Goal: Information Seeking & Learning: Learn about a topic

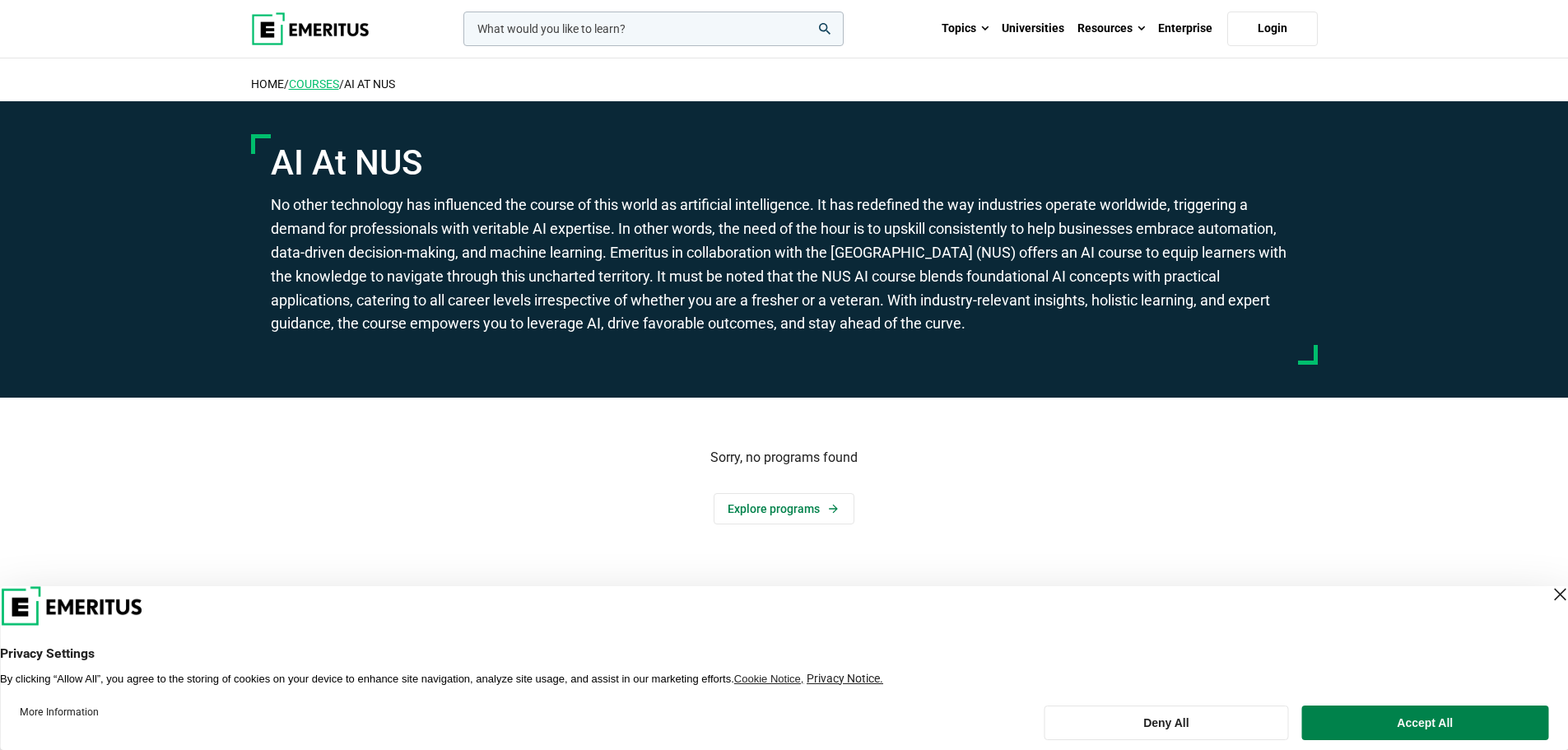
click at [317, 80] on link "COURSES" at bounding box center [314, 84] width 50 height 13
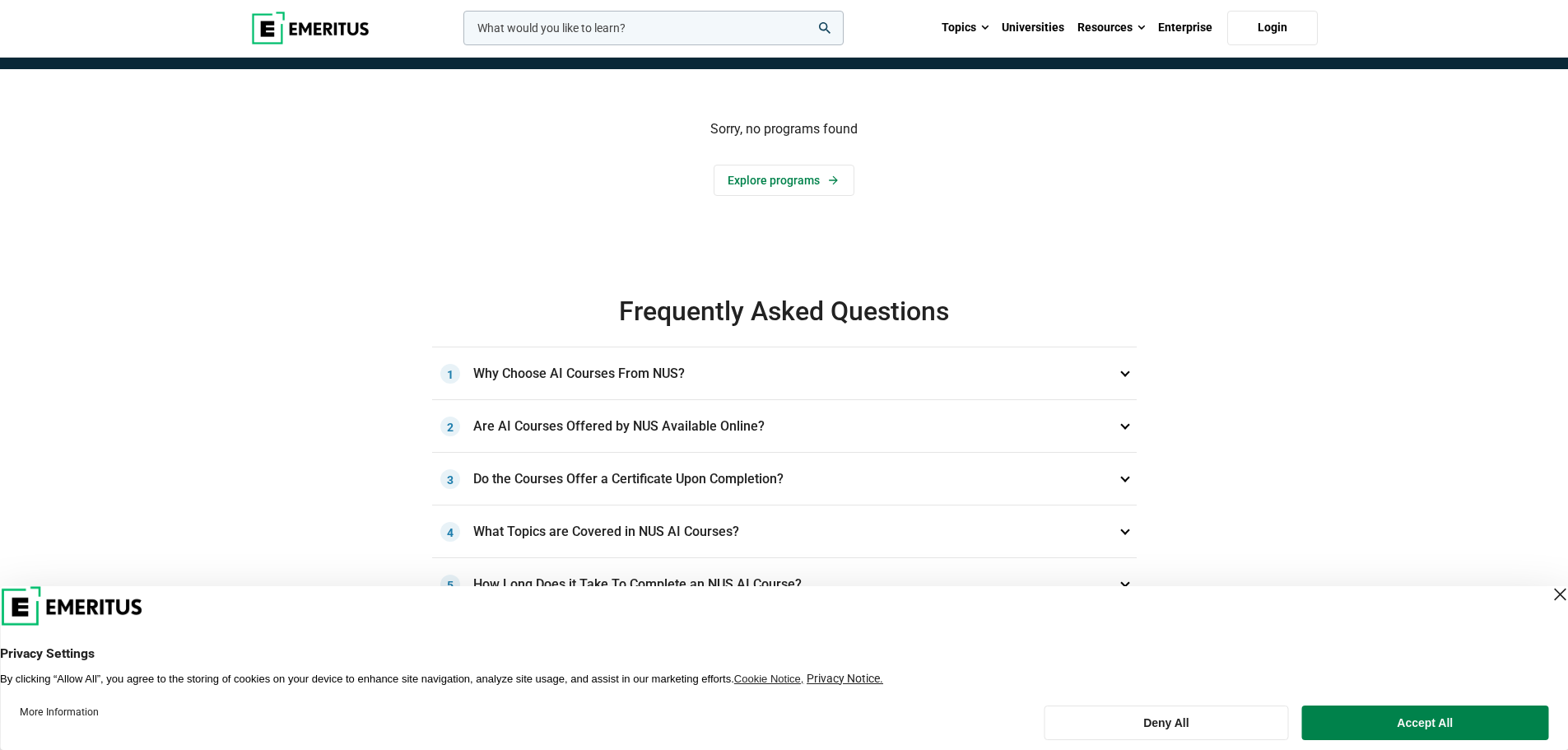
scroll to position [329, 0]
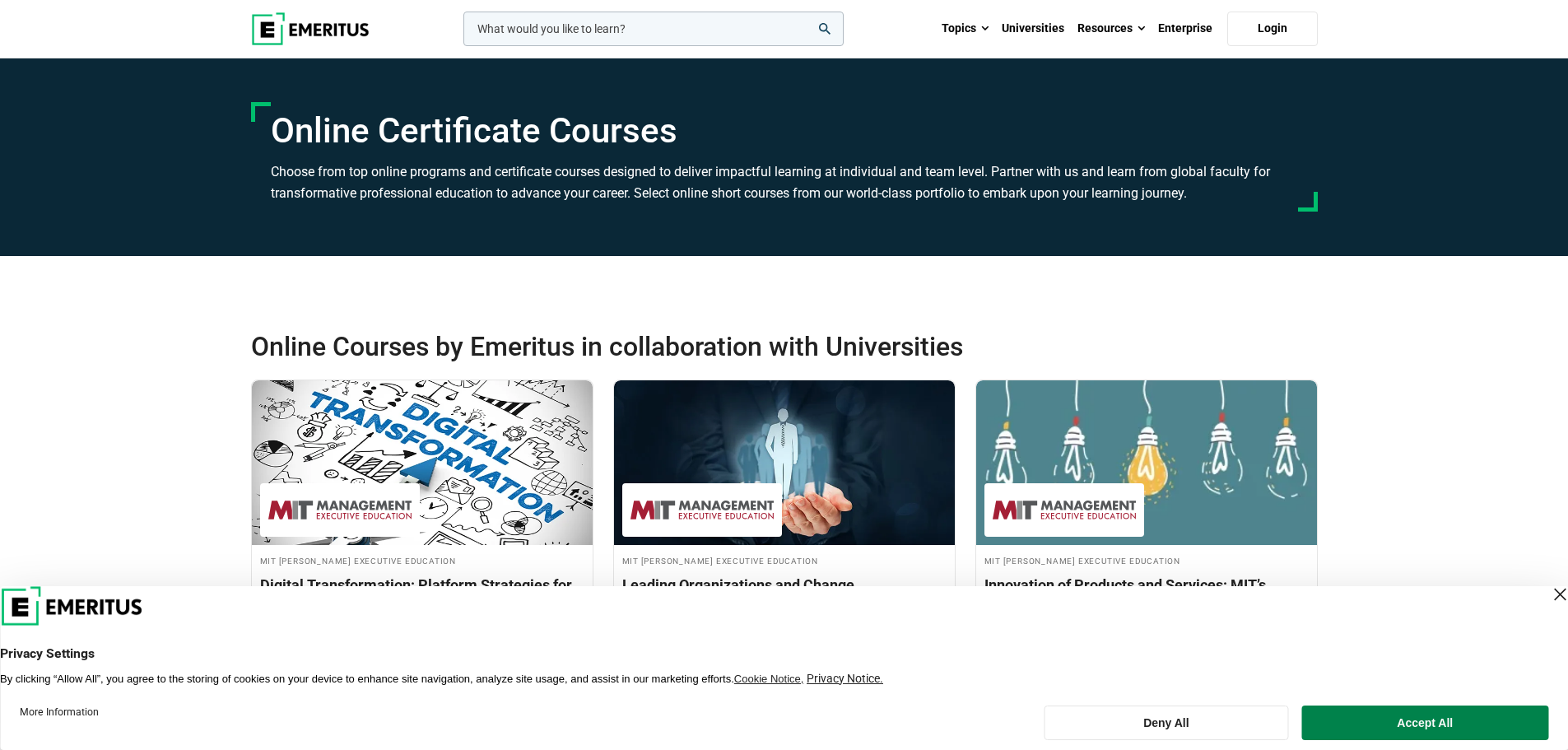
click at [654, 6] on div "leadership marketing project management data science product management Topics …" at bounding box center [784, 28] width 1087 height 58
click at [658, 20] on input "woocommerce-product-search-field-0" at bounding box center [654, 28] width 381 height 35
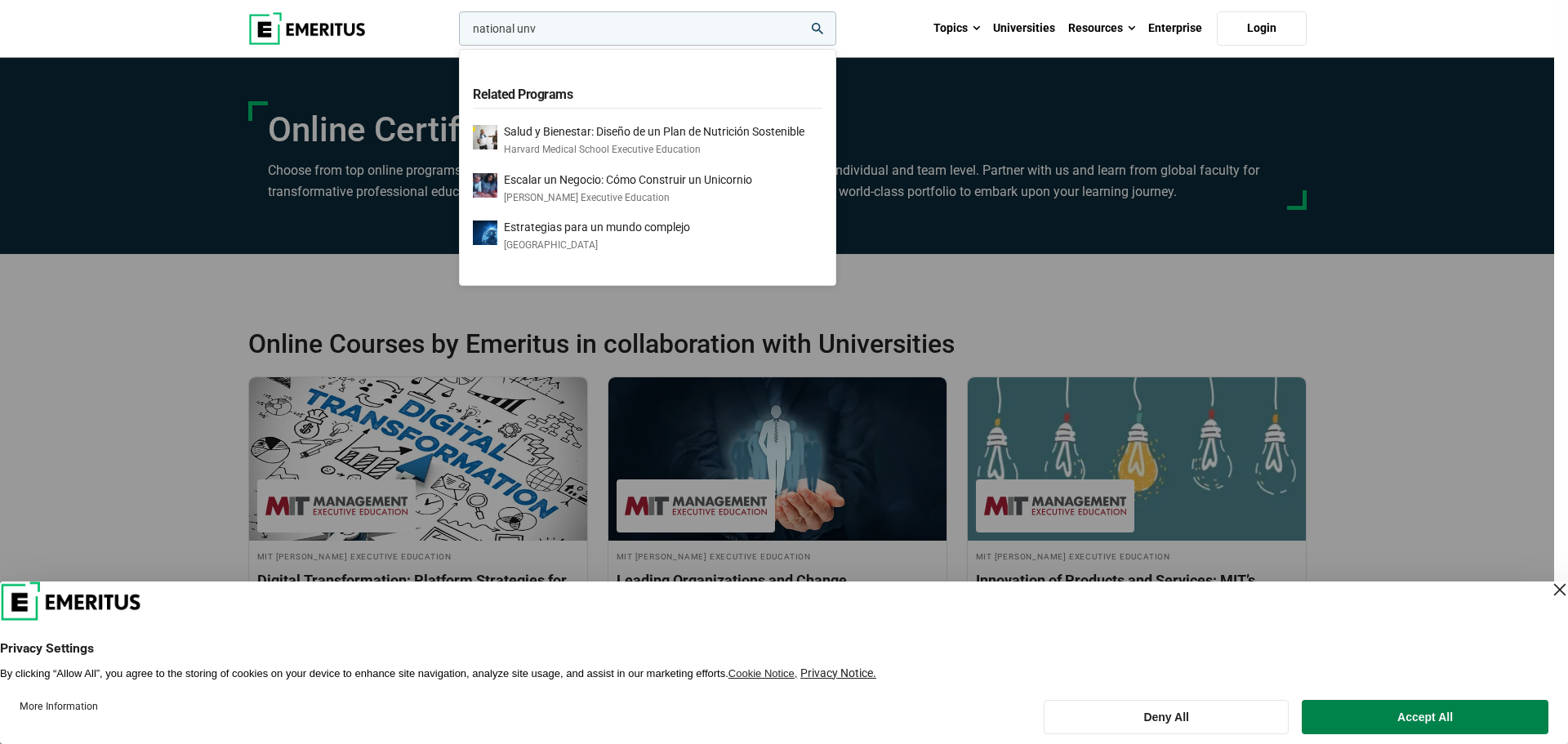
click at [633, 27] on input "national unv" at bounding box center [648, 28] width 378 height 34
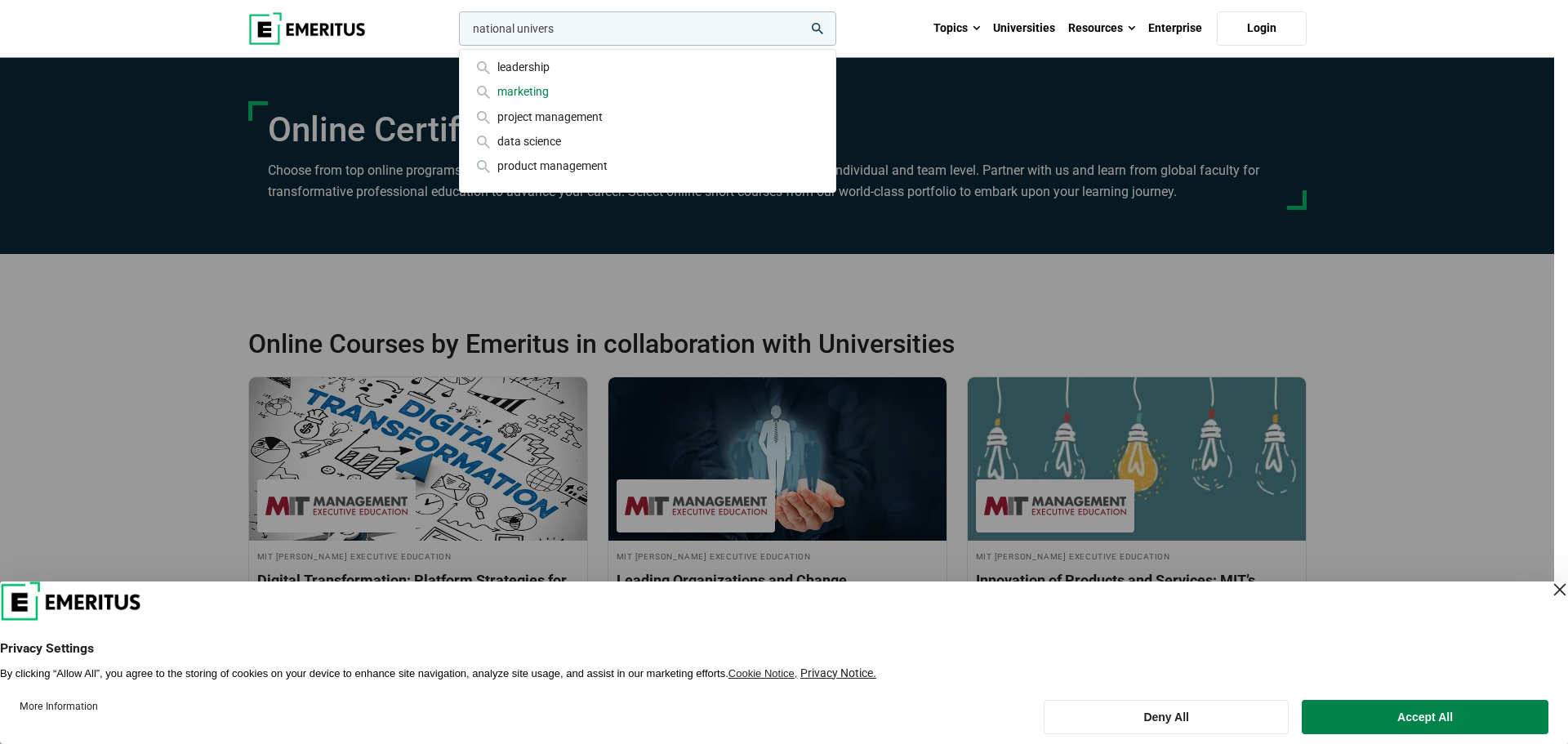
type input "national univers"
click at [651, 93] on div "marketing" at bounding box center [648, 91] width 349 height 18
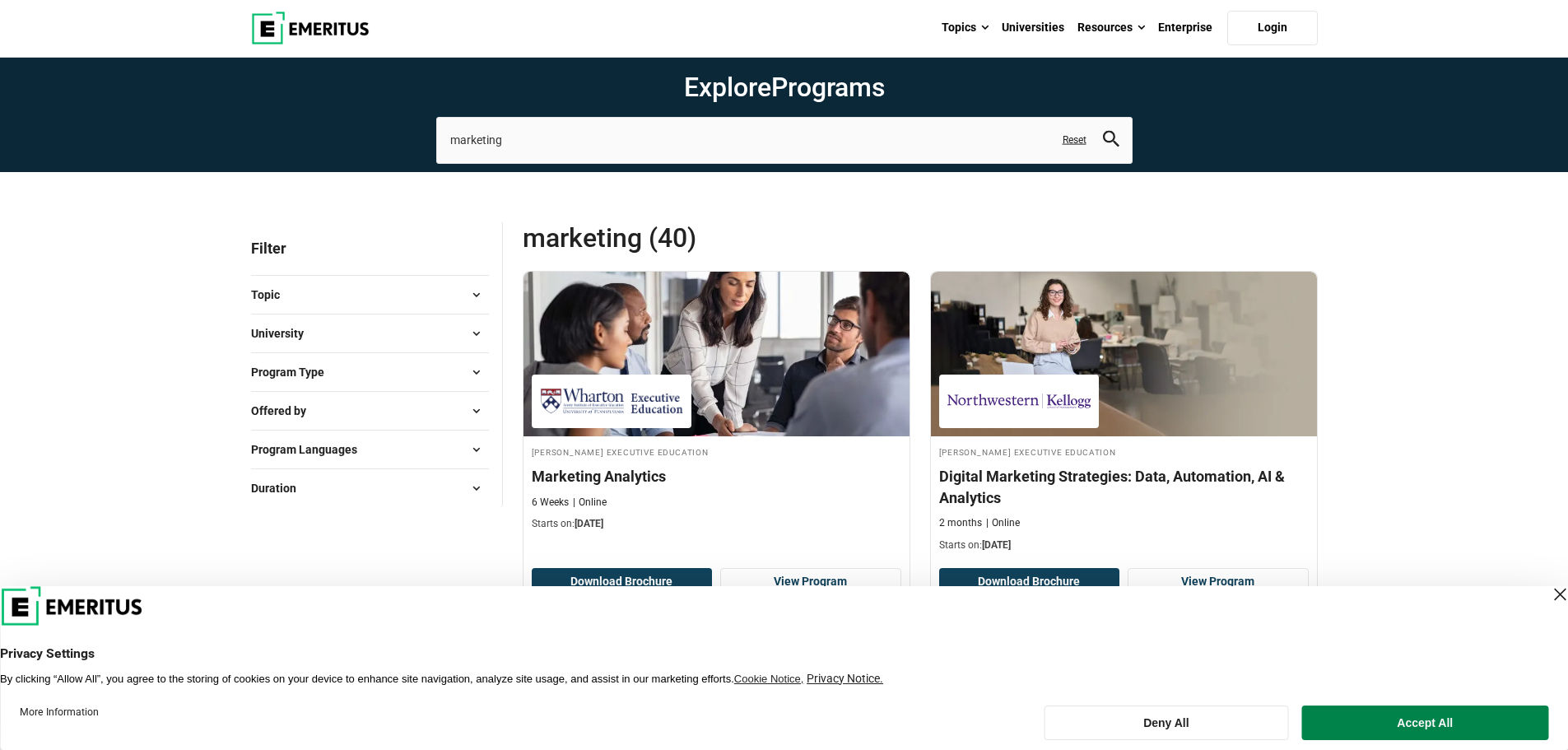
scroll to position [83, 0]
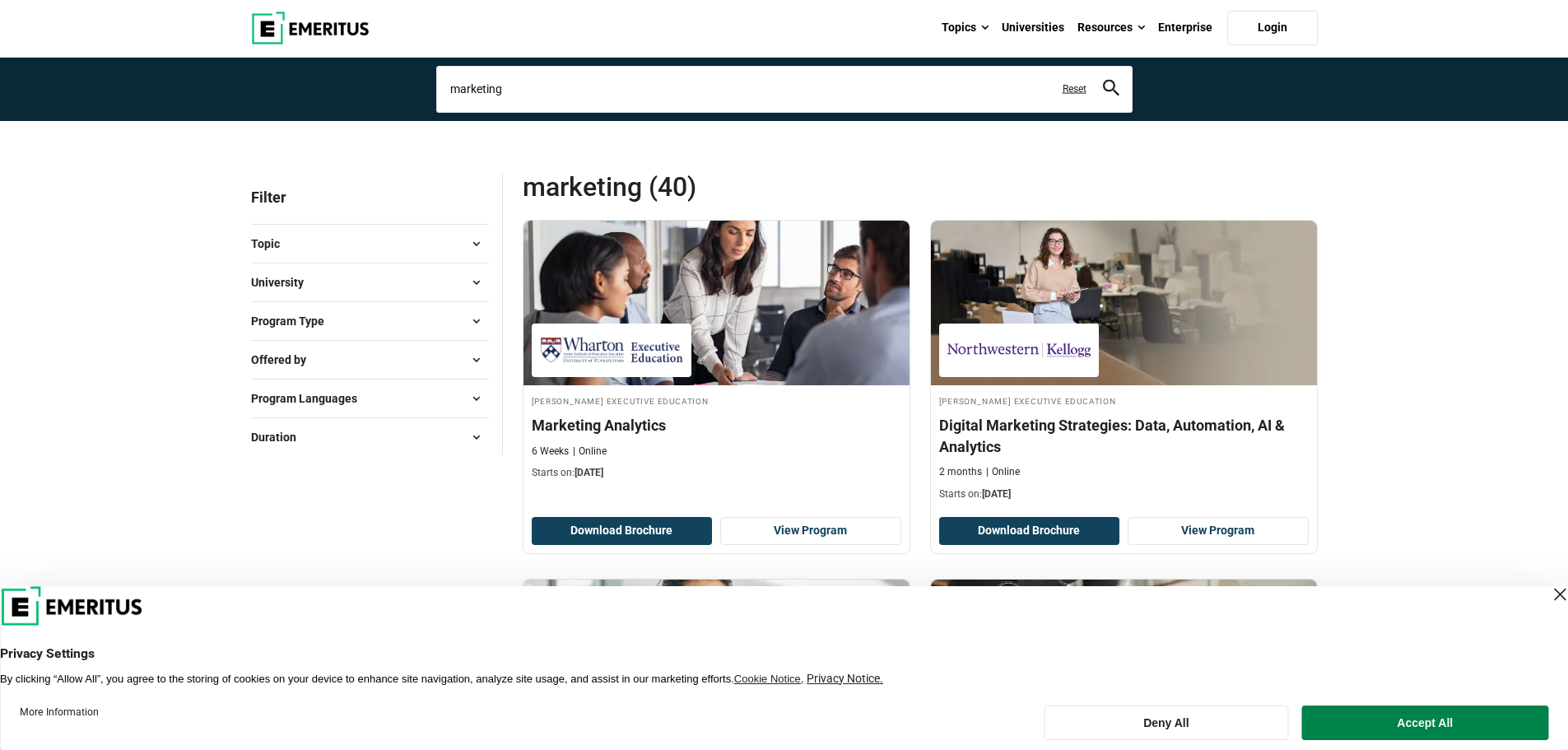
click at [680, 83] on input "marketing" at bounding box center [784, 89] width 696 height 46
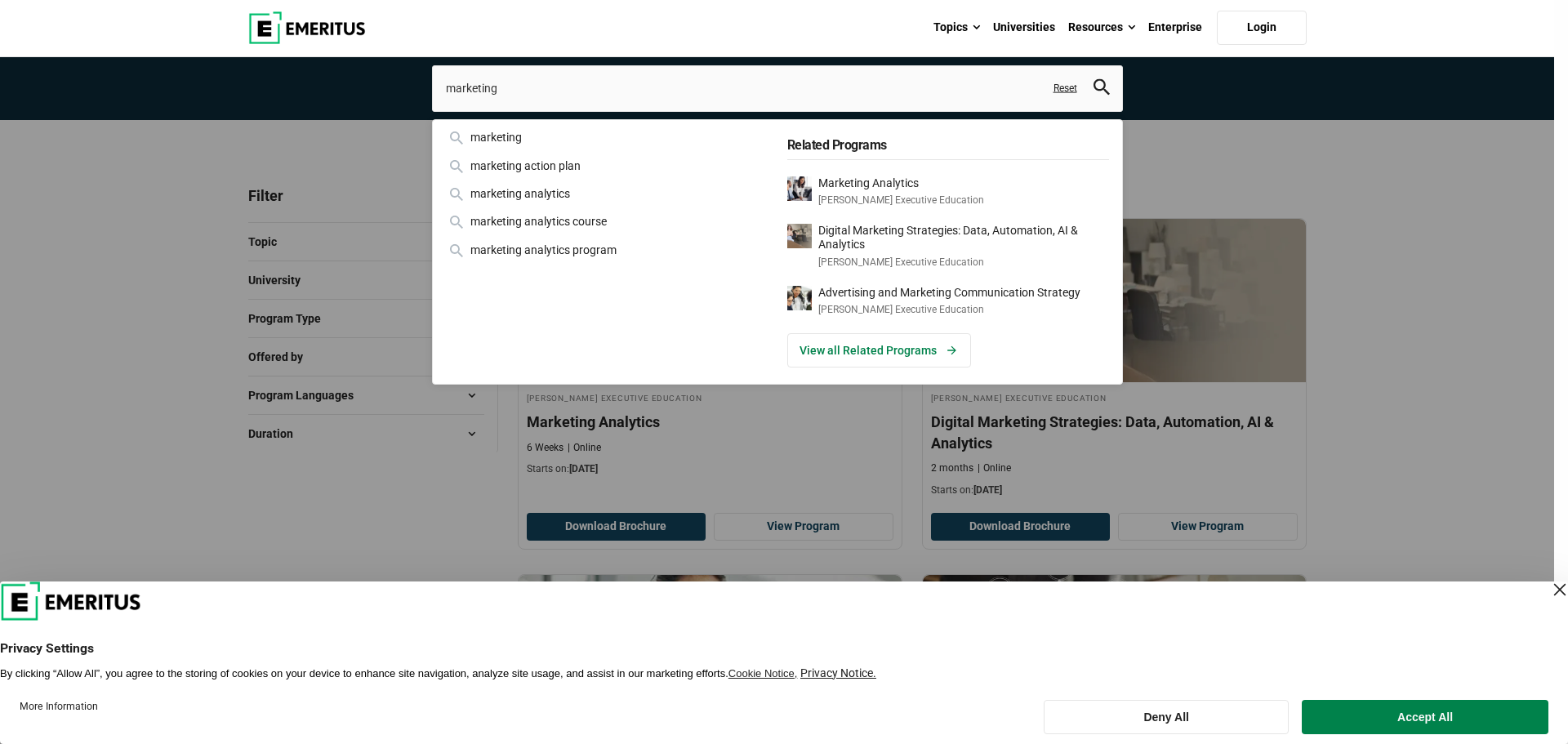
click at [1122, 111] on div "marketing marketing marketing action plan marketing analytics marketing analyti…" at bounding box center [777, 88] width 691 height 46
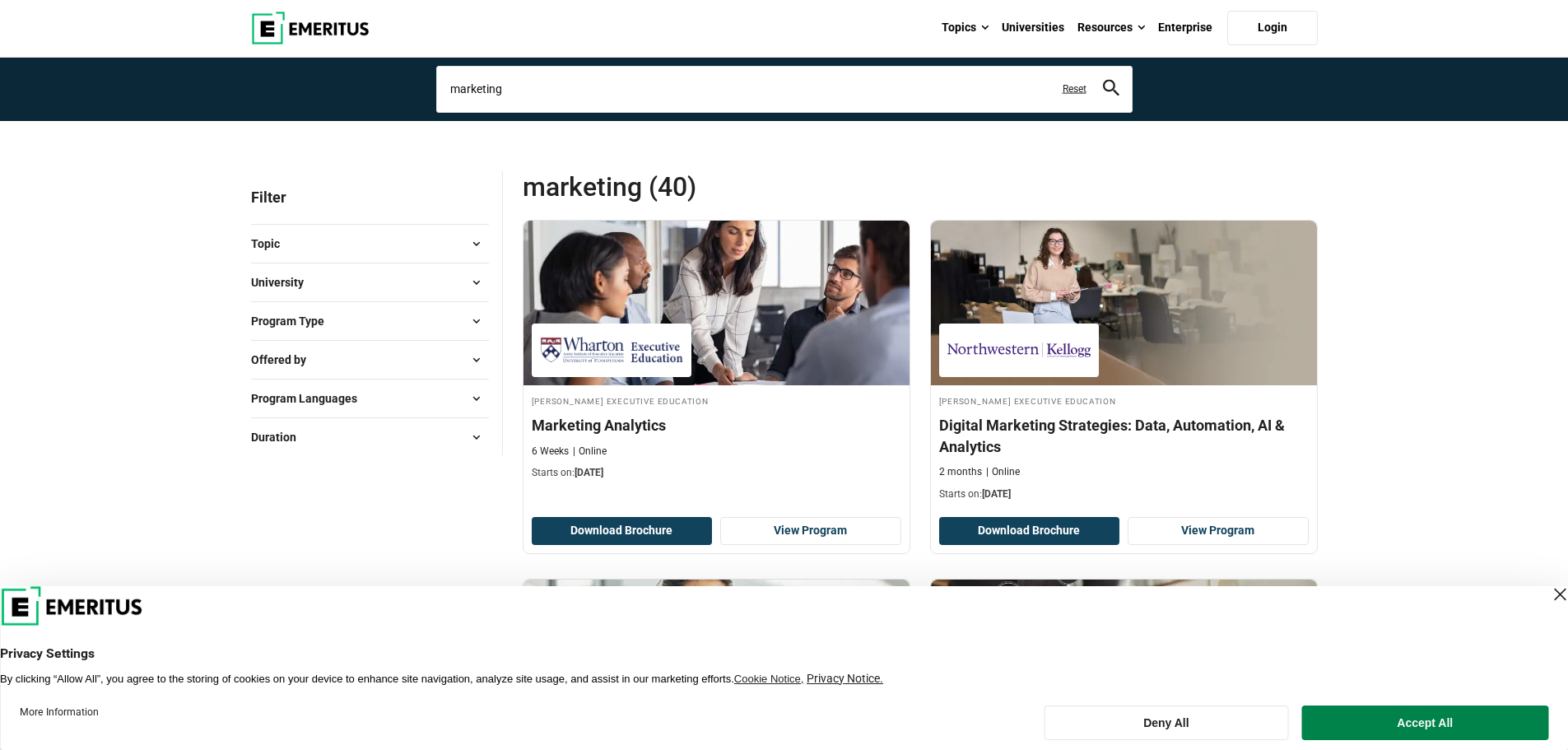
click at [703, 94] on input "marketing" at bounding box center [784, 89] width 696 height 46
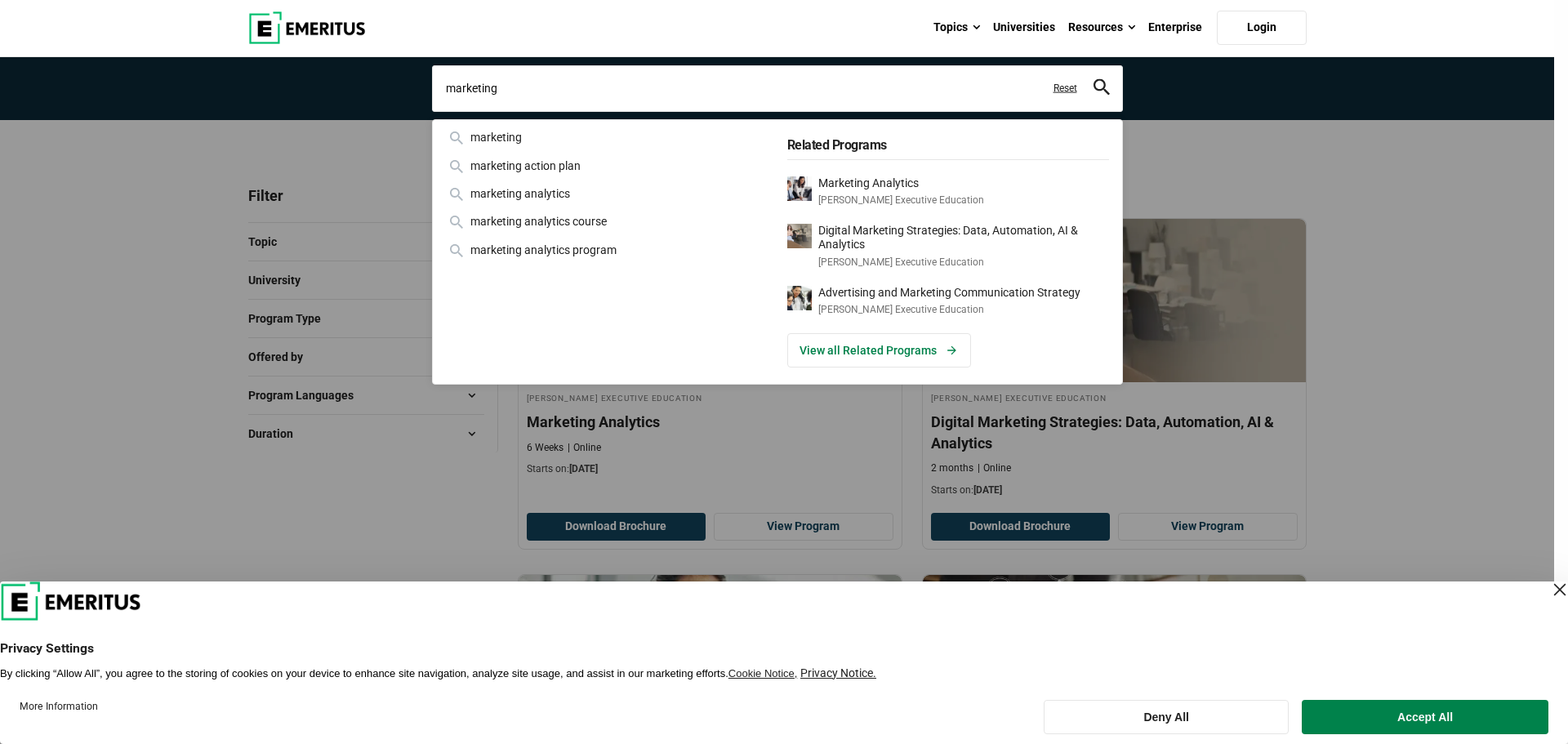
click at [697, 94] on input "marketing" at bounding box center [777, 88] width 691 height 46
click at [432, 111] on div "marketing marketing marketing action plan marketing analytics marketing analyti…" at bounding box center [777, 88] width 691 height 46
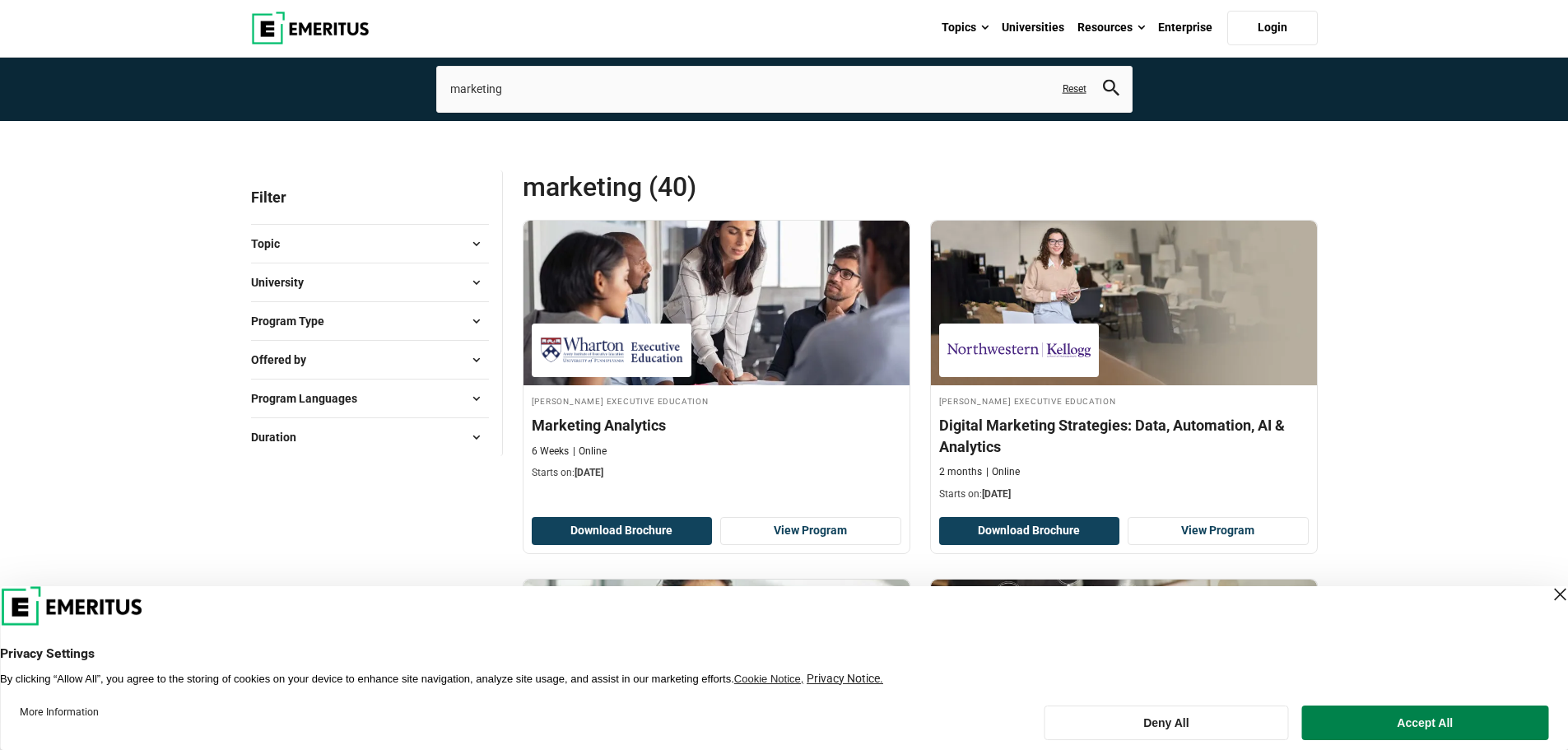
click at [278, 286] on span "University" at bounding box center [284, 282] width 66 height 18
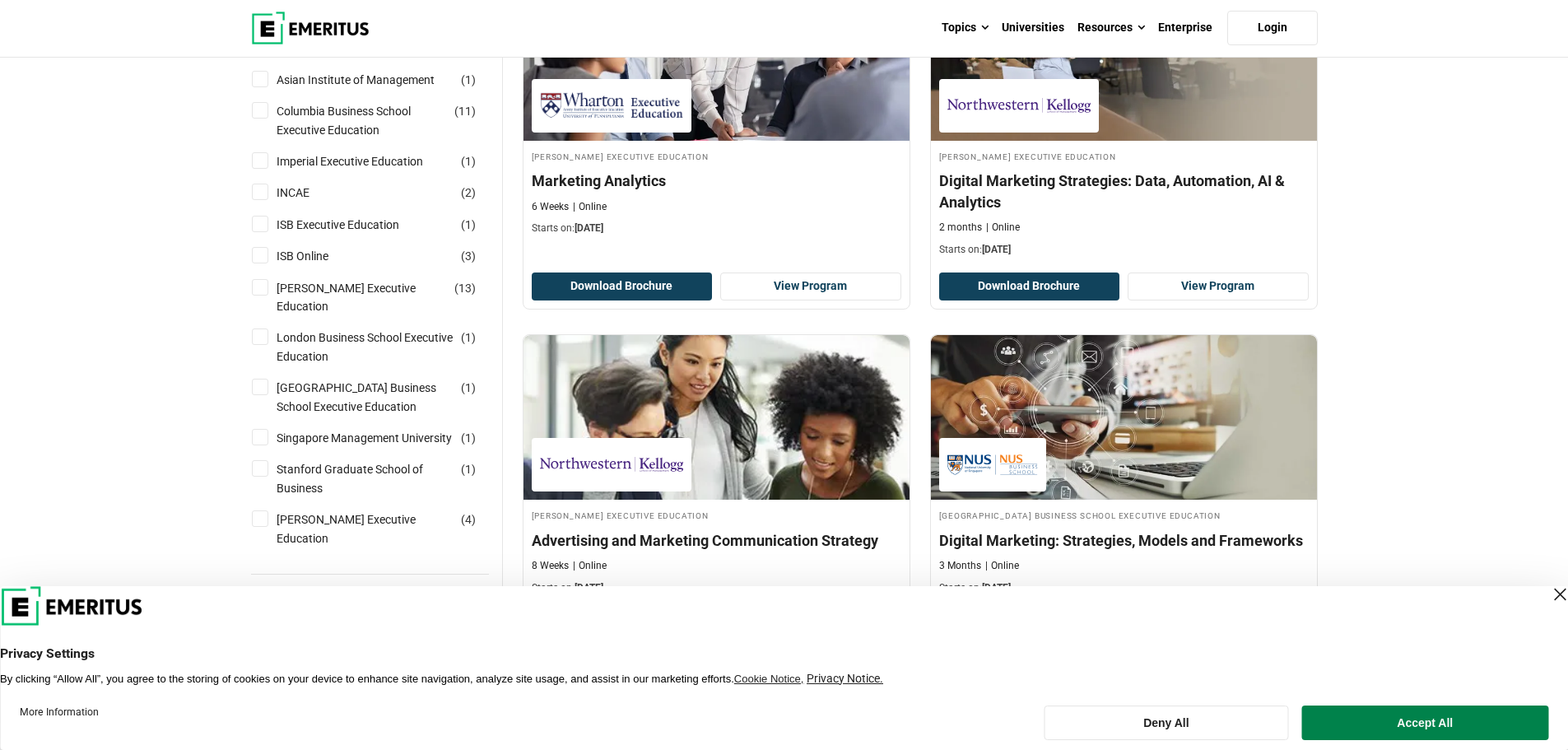
scroll to position [329, 0]
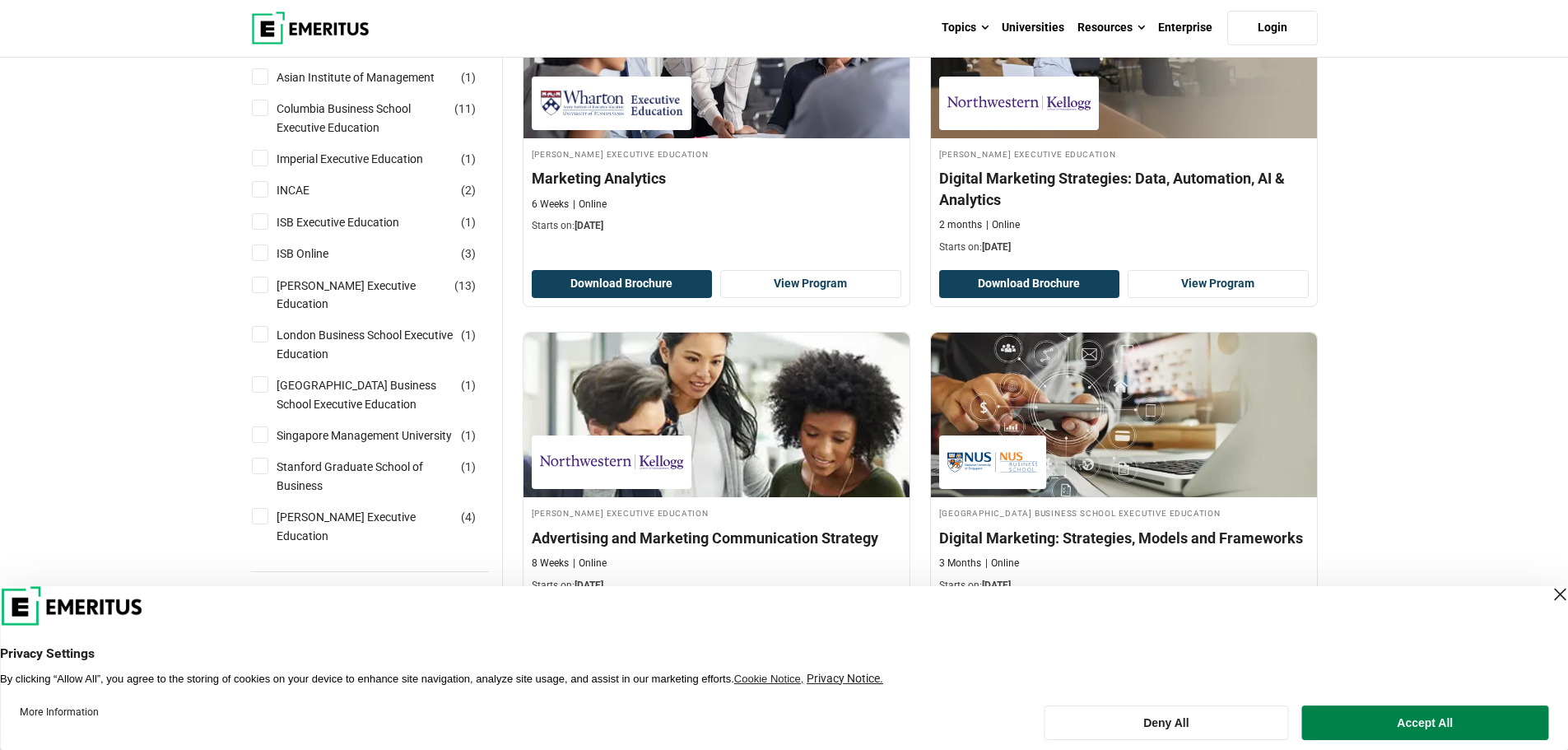
click at [267, 376] on input "National University of Singapore Business School Executive Education ( 1 )" at bounding box center [260, 384] width 17 height 17
checkbox input "true"
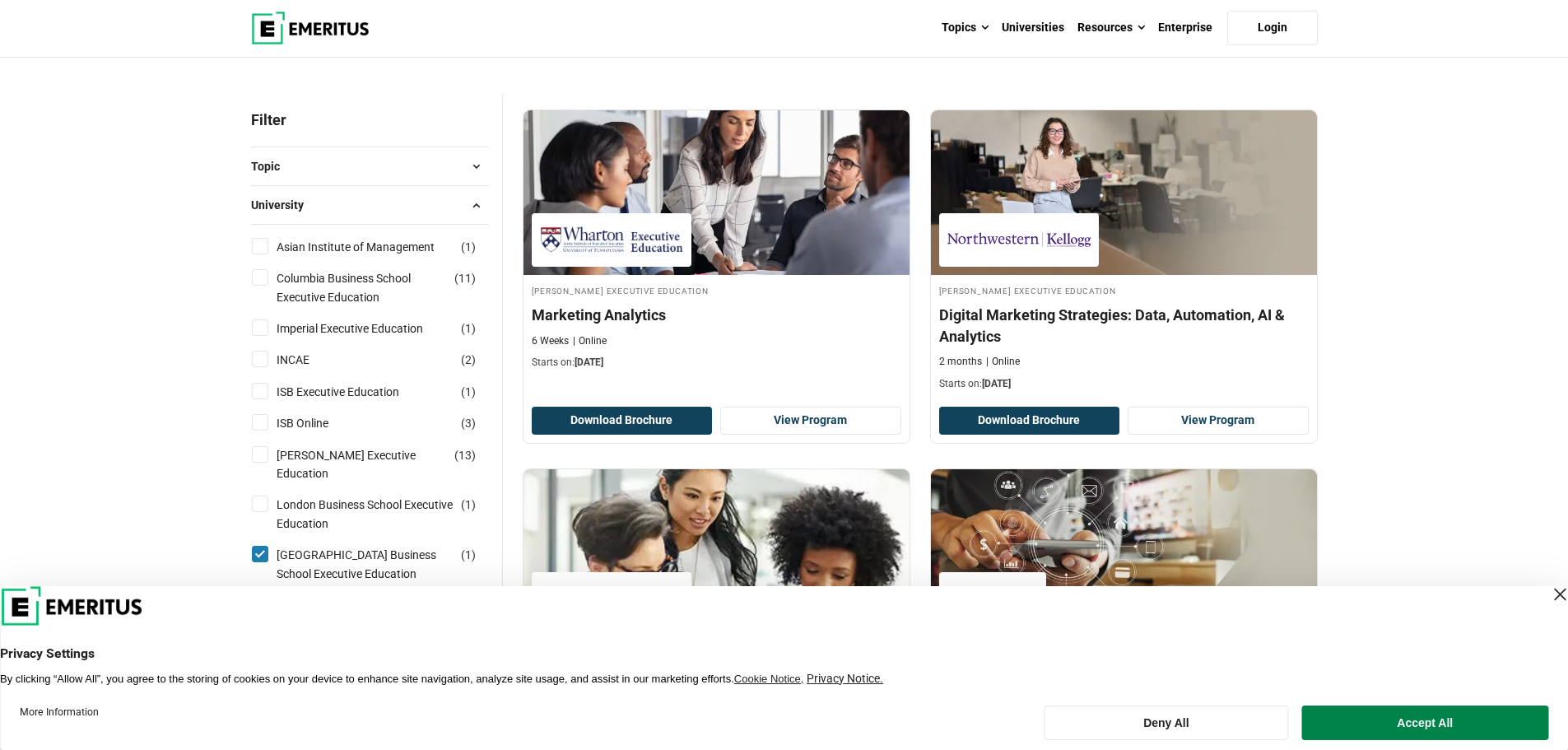
scroll to position [0, 0]
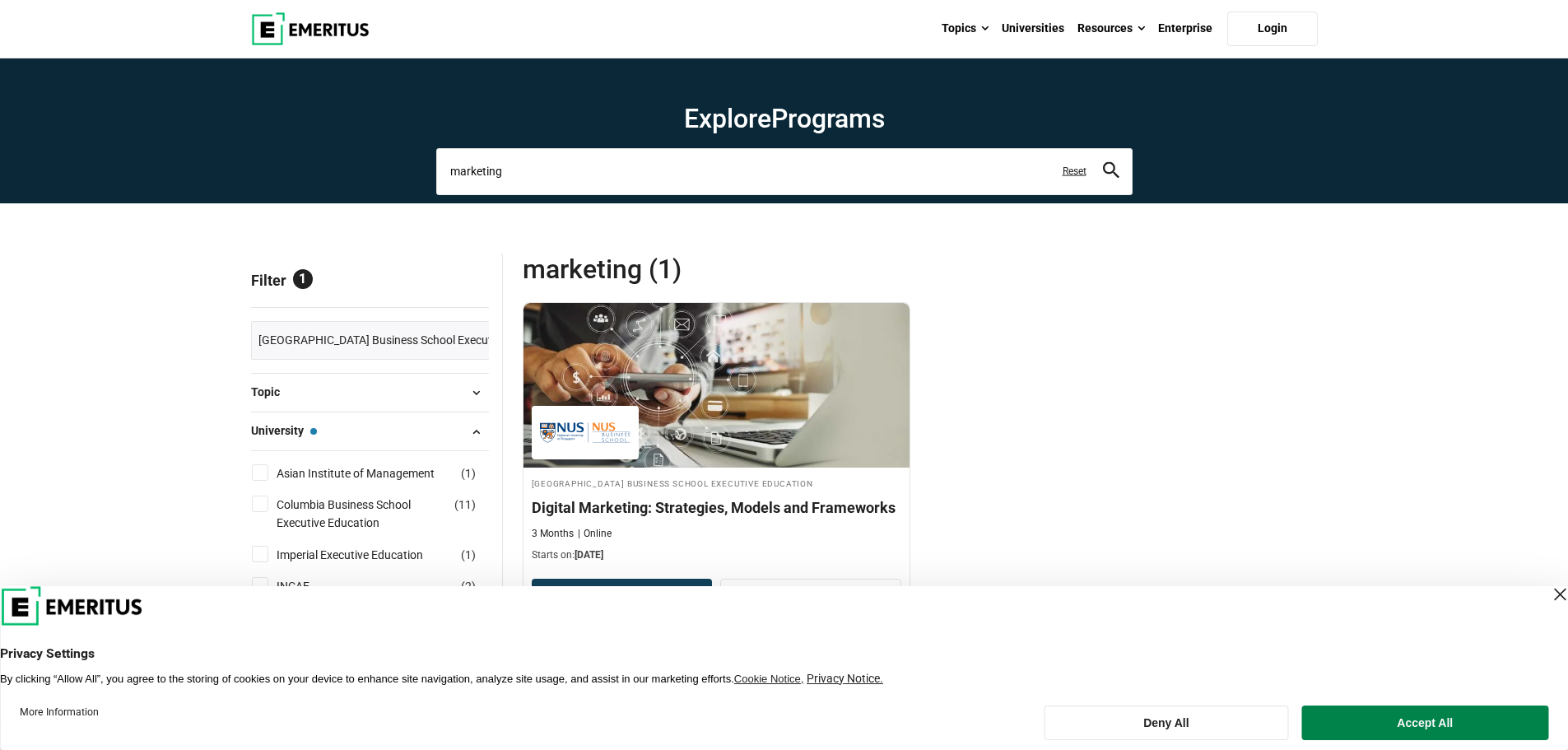
click at [630, 181] on input "marketing" at bounding box center [784, 172] width 696 height 46
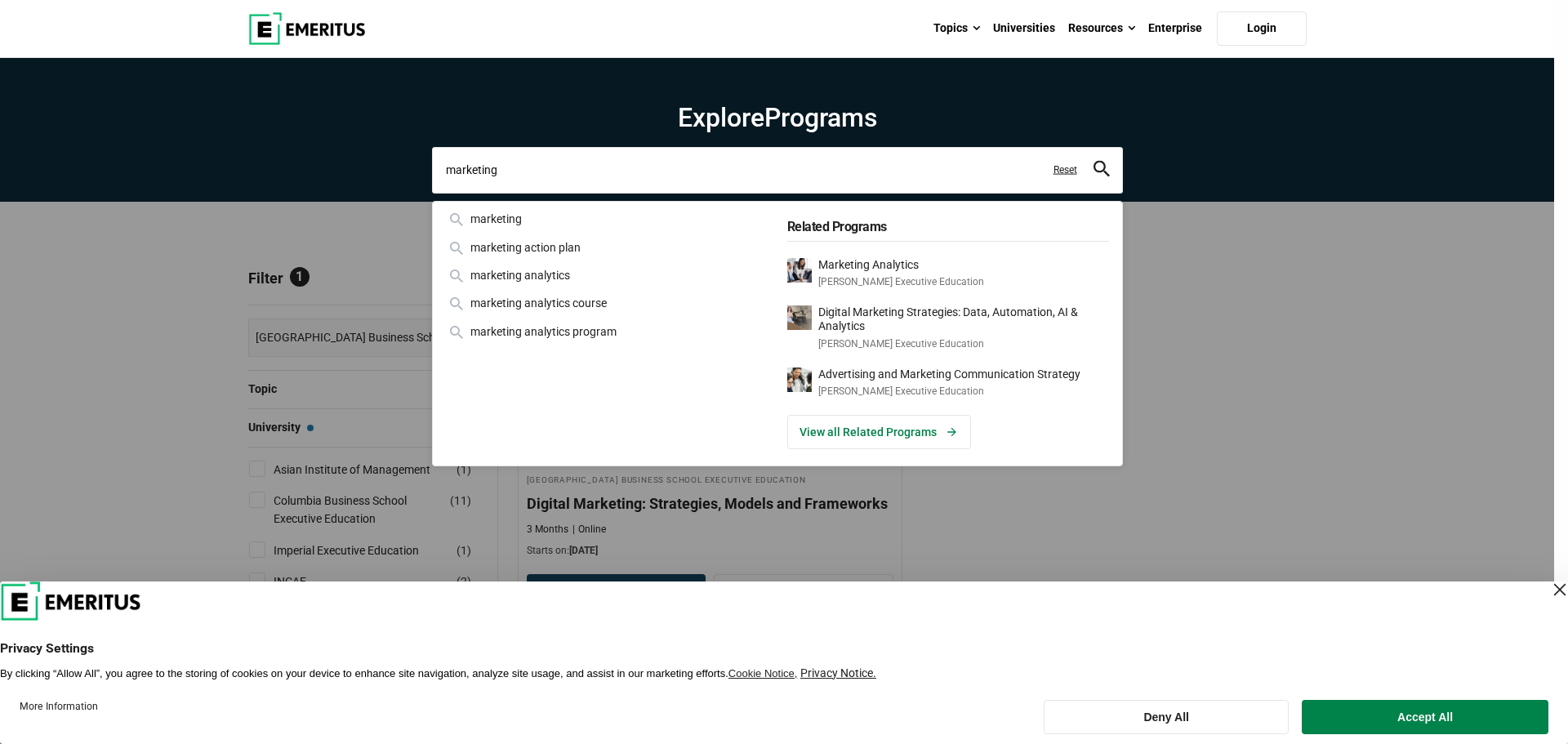
click at [625, 179] on input "marketing" at bounding box center [777, 170] width 691 height 46
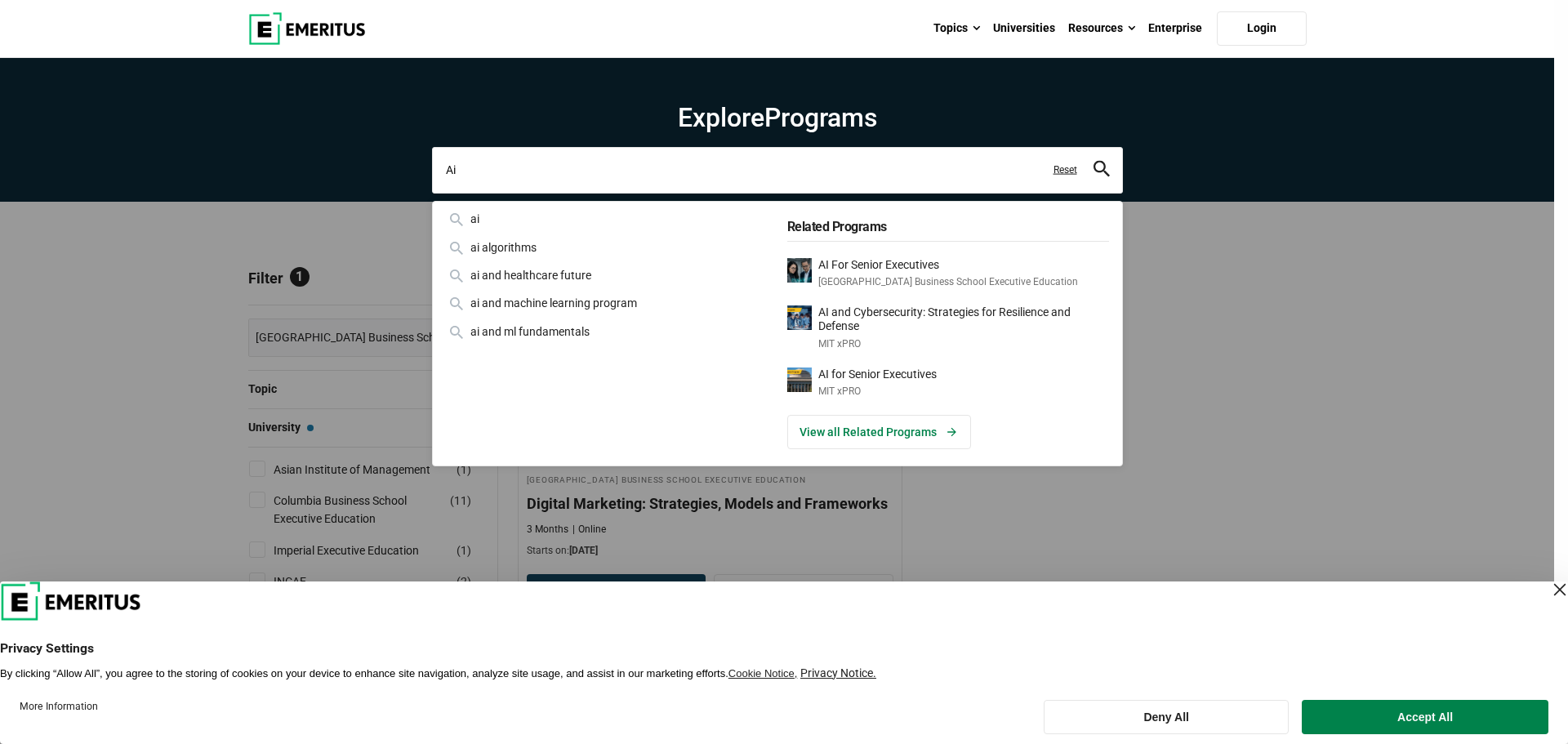
type input "Ai"
click at [1093, 161] on button "search" at bounding box center [1101, 169] width 17 height 19
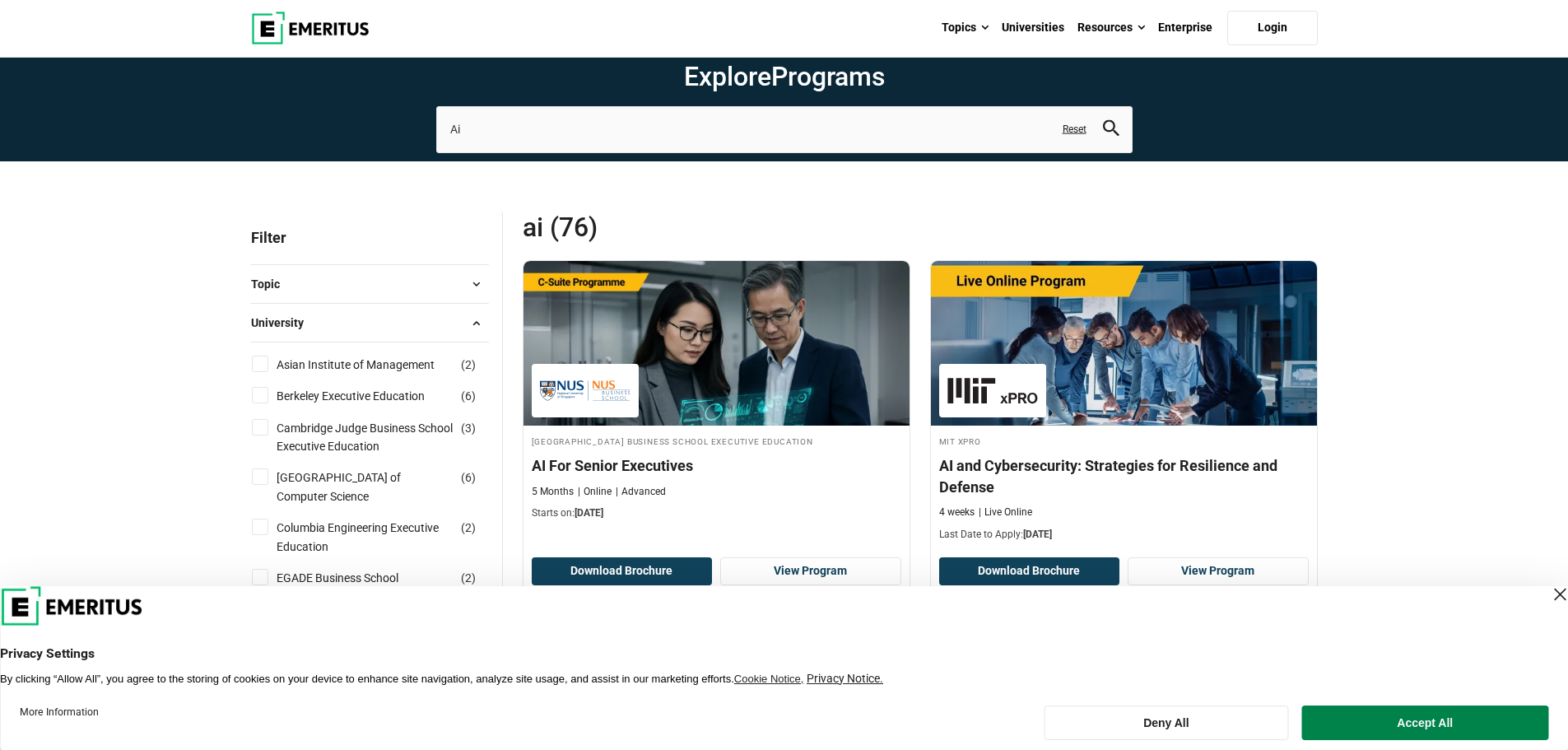
scroll to position [83, 0]
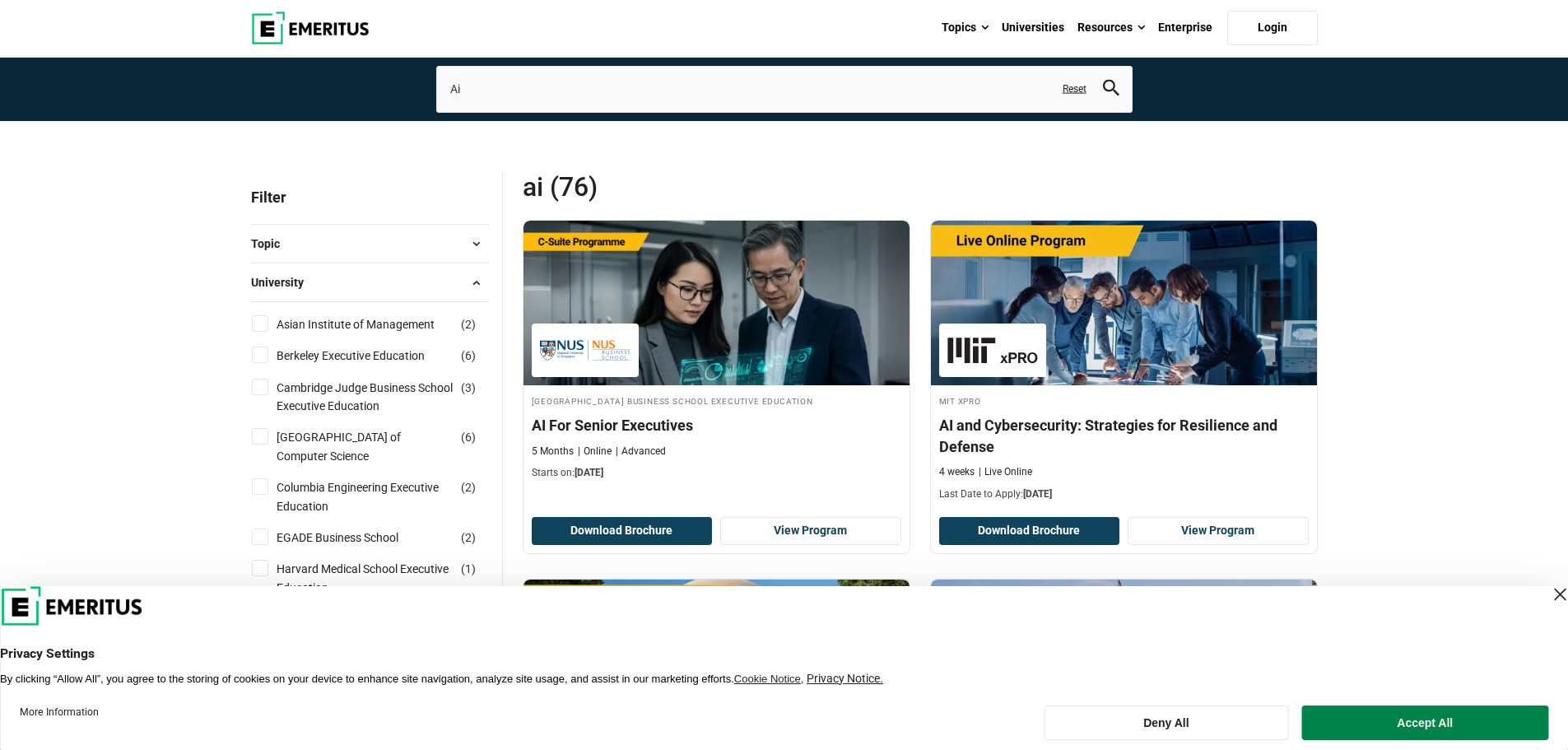
click at [1548, 600] on div "Close Layer" at bounding box center [1560, 594] width 23 height 23
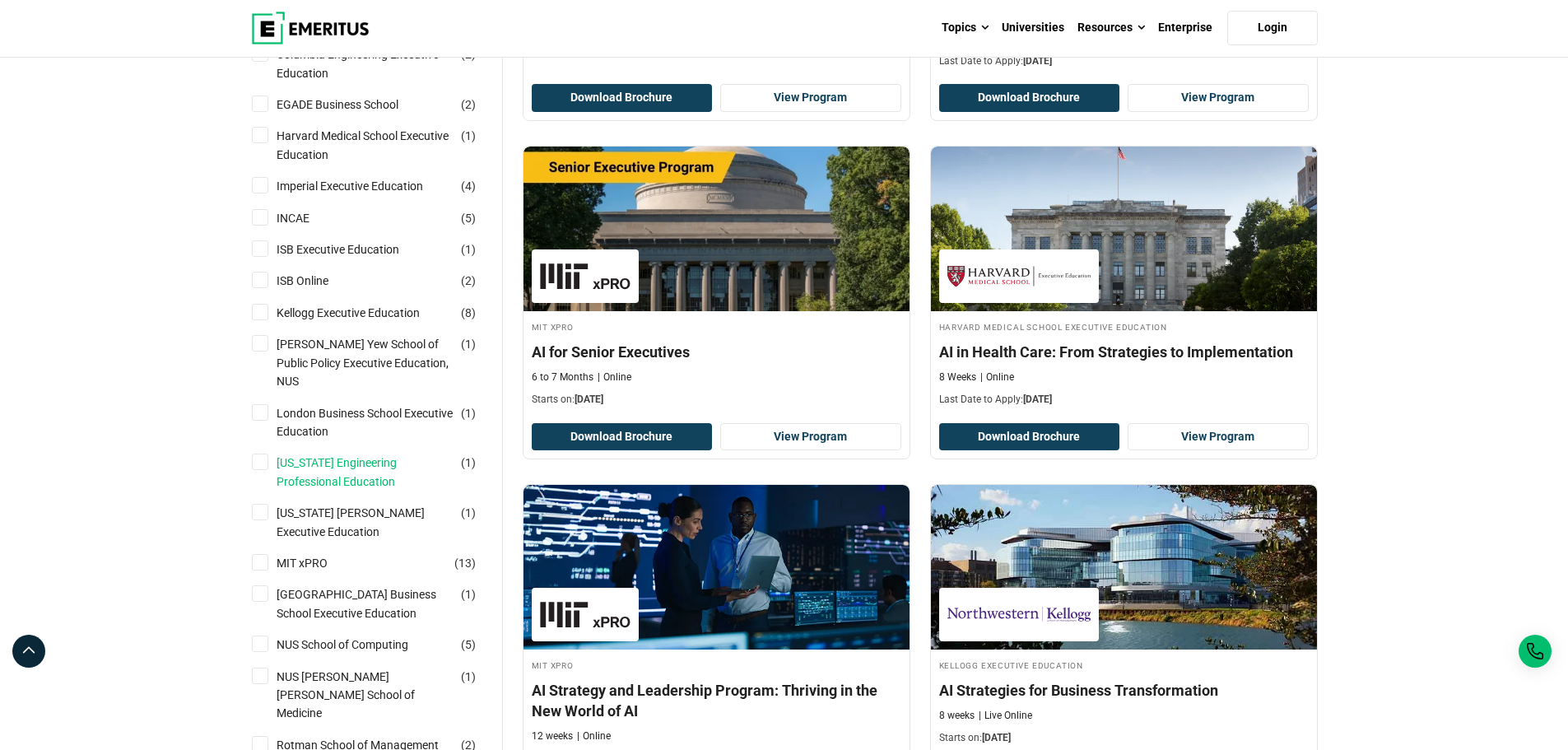
scroll to position [823, 0]
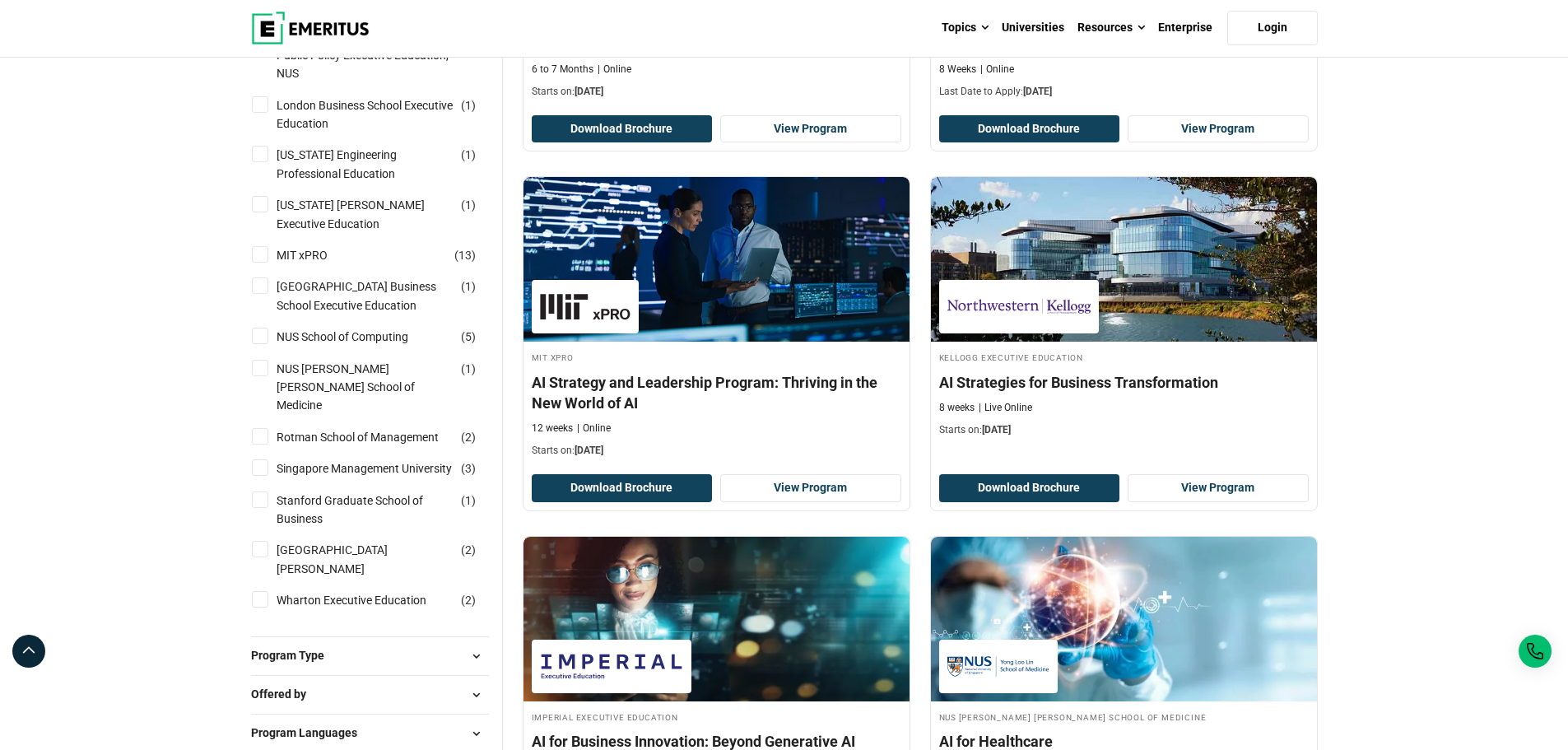
click at [264, 344] on input "NUS School of Computing ( 5 )" at bounding box center [260, 335] width 17 height 17
checkbox input "true"
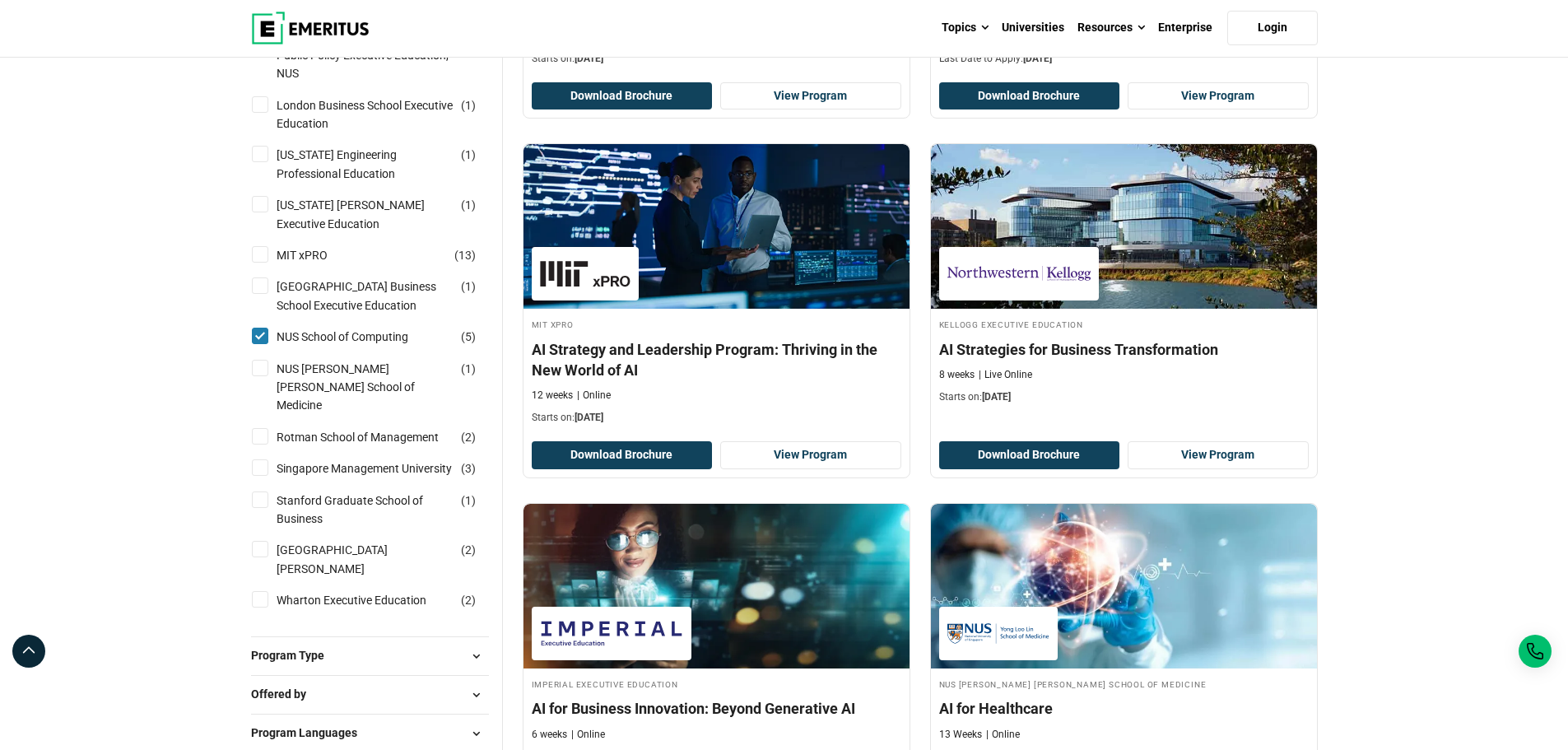
click at [255, 278] on input "National University of Singapore Business School Executive Education ( 1 )" at bounding box center [260, 286] width 17 height 17
checkbox input "true"
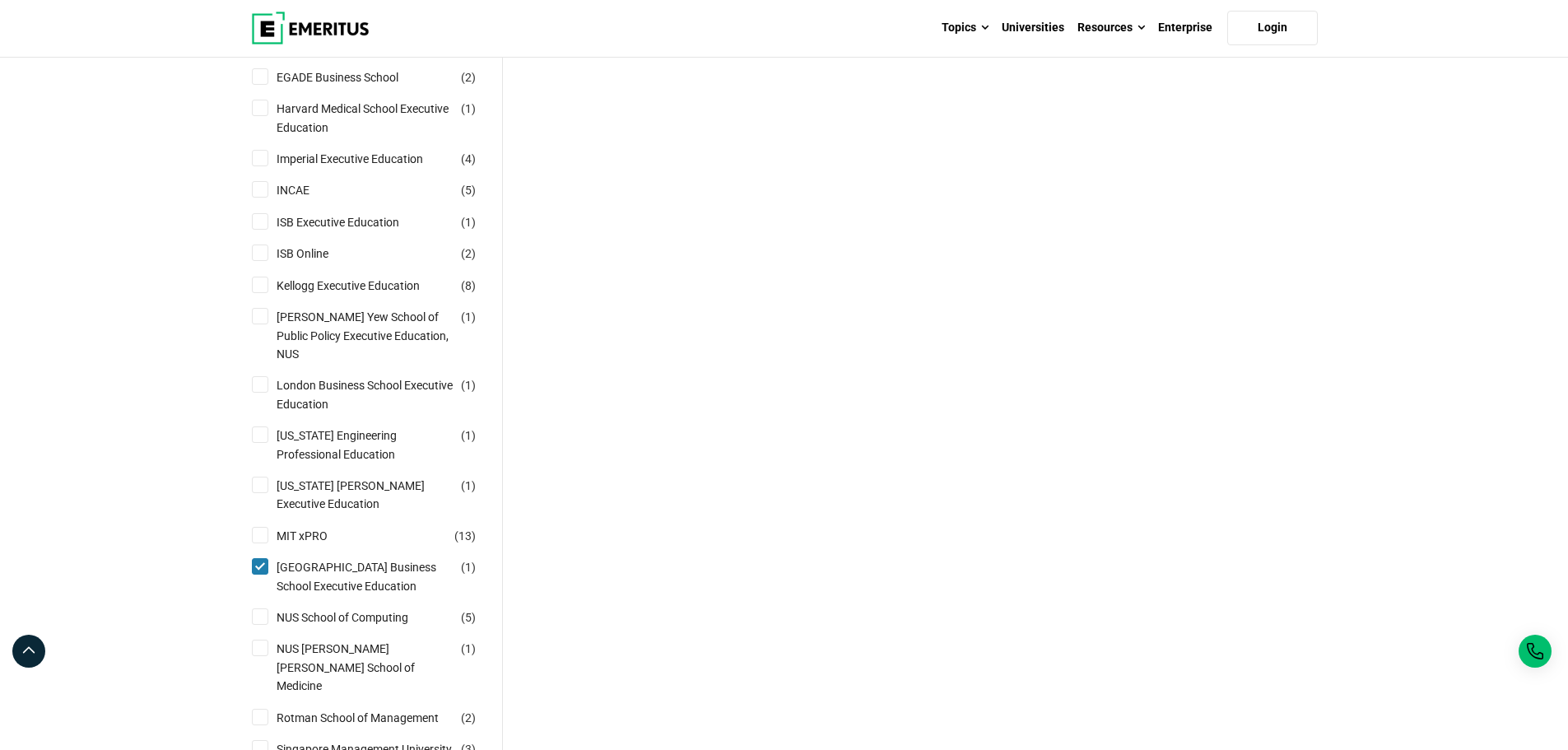
scroll to position [906, 0]
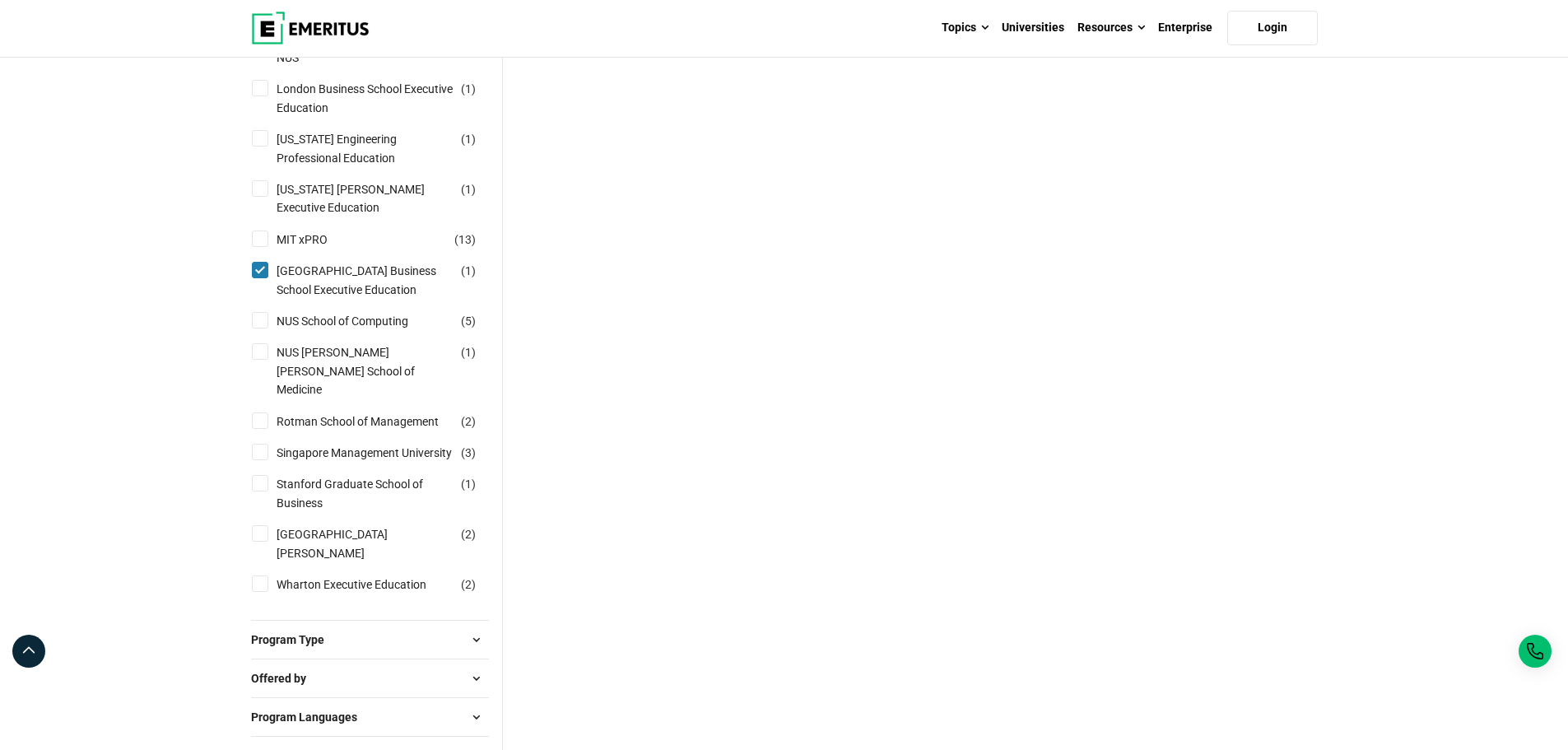
click at [261, 320] on input "NUS School of Computing ( 5 )" at bounding box center [260, 320] width 17 height 17
checkbox input "true"
click at [261, 355] on input "NUS Yong Loo Lin School of Medicine ( 1 )" at bounding box center [260, 351] width 17 height 17
checkbox input "true"
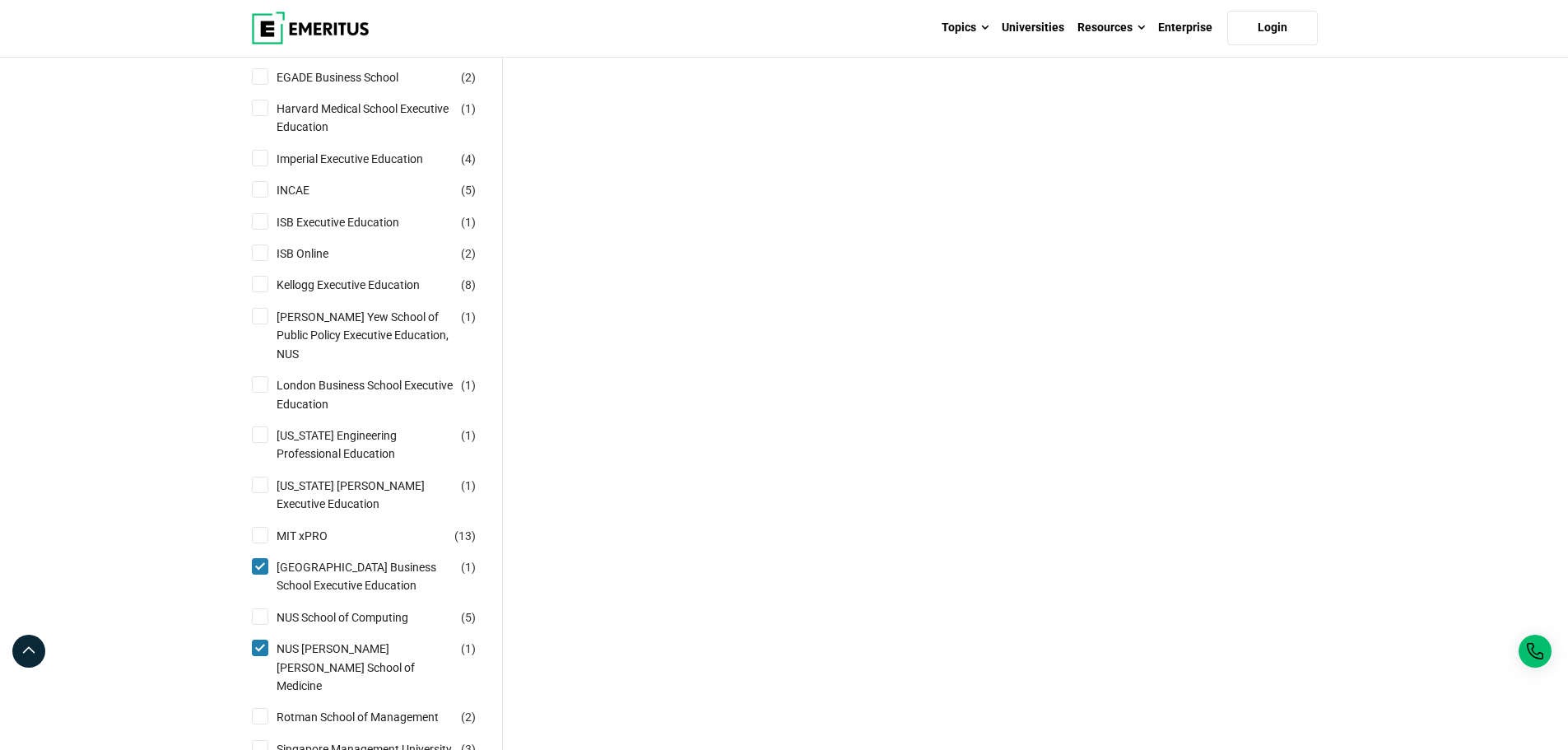
scroll to position [906, 0]
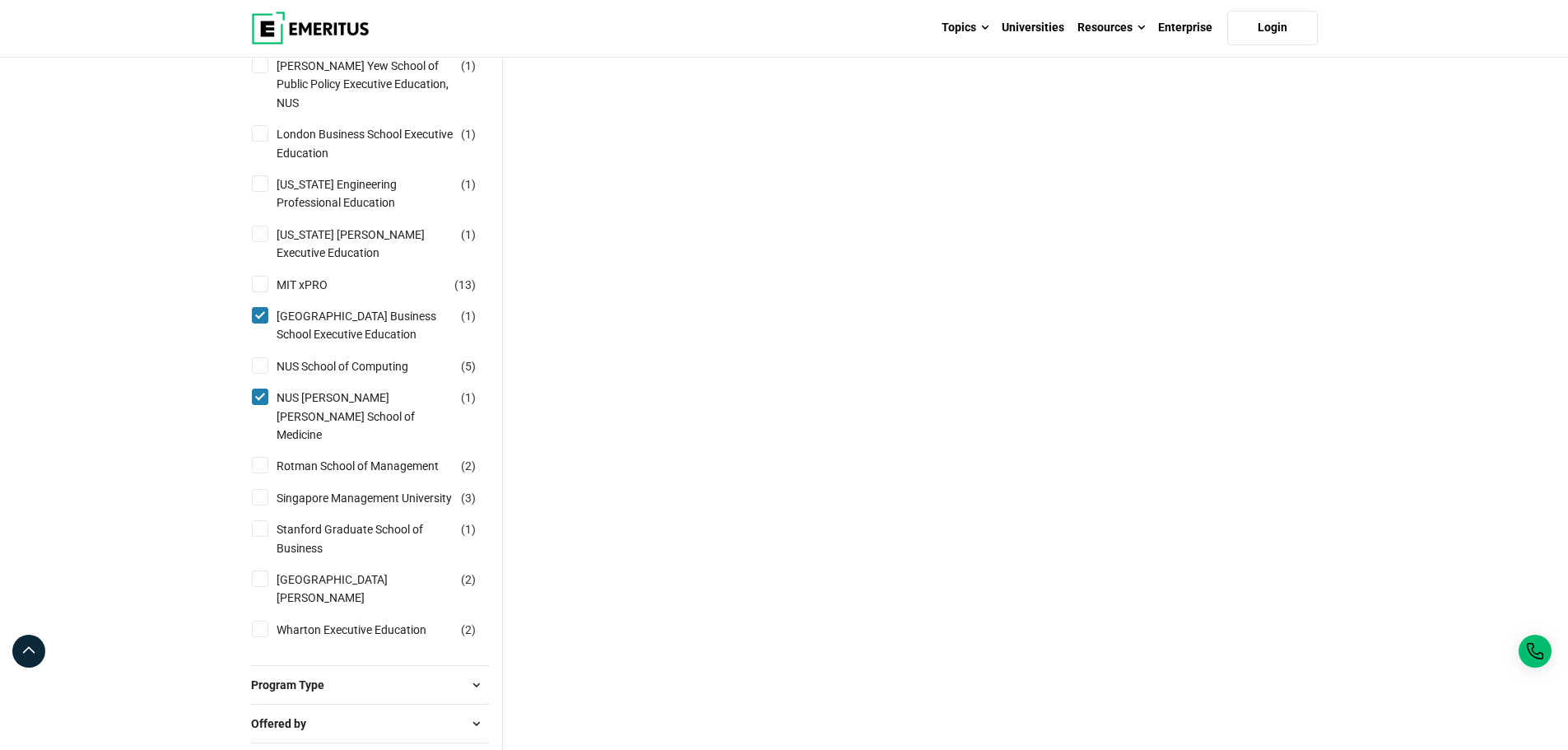
click at [262, 489] on input "Singapore Management University ( 3 )" at bounding box center [260, 497] width 17 height 17
checkbox input "true"
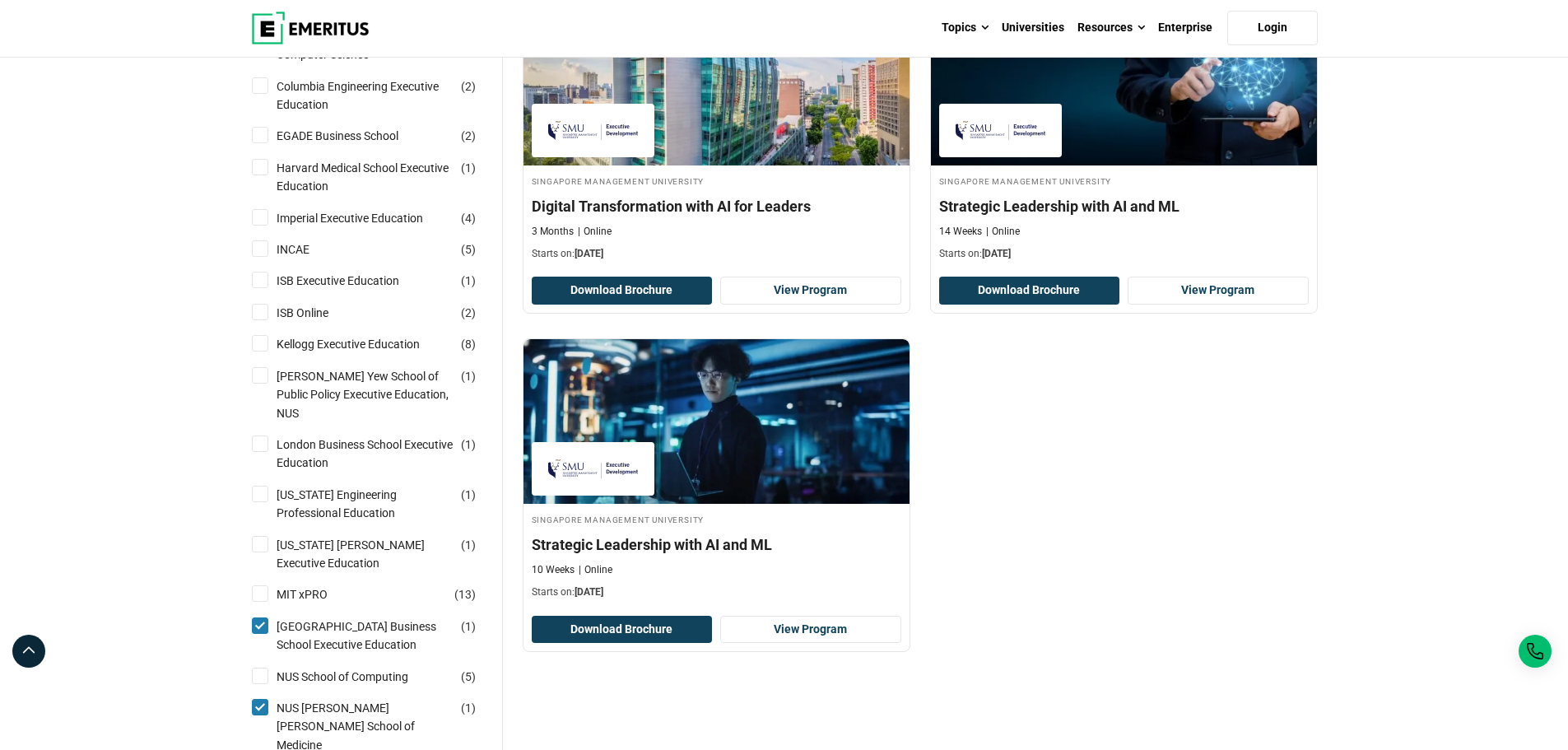
scroll to position [741, 0]
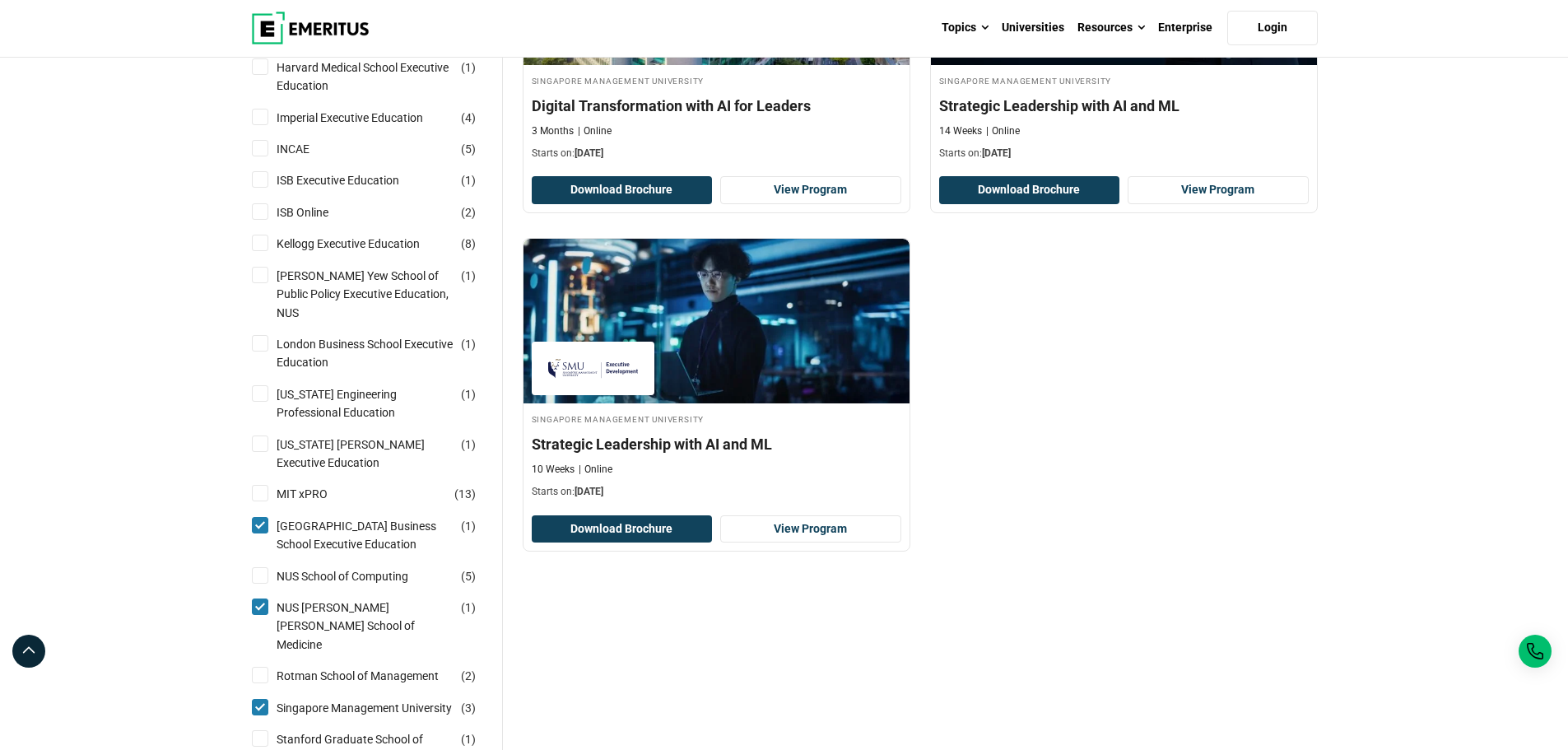
click at [253, 275] on input "[PERSON_NAME] Yew School of Public Policy Executive Education, NUS ( 1 )" at bounding box center [260, 275] width 17 height 17
checkbox input "true"
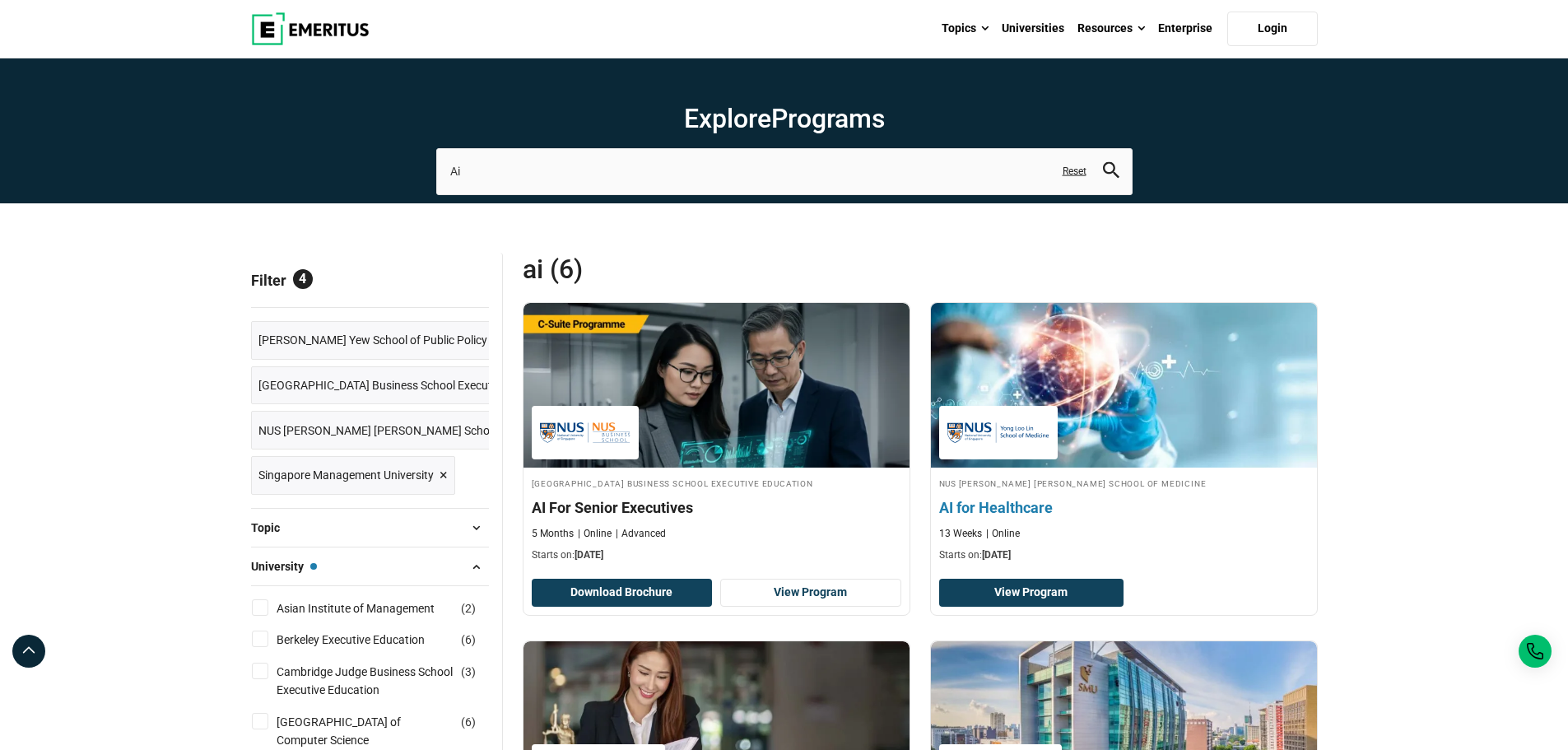
click at [1067, 390] on img at bounding box center [1123, 385] width 425 height 181
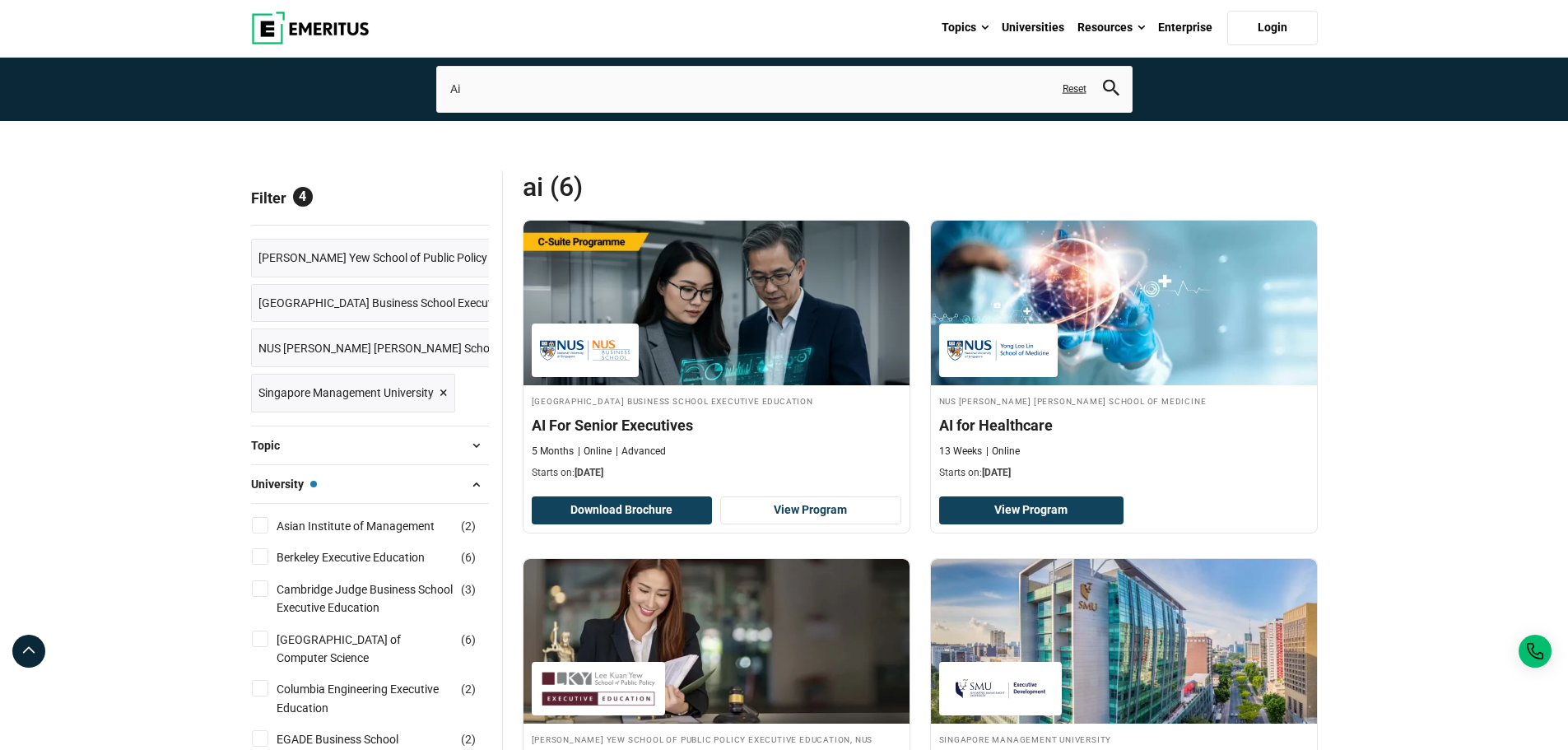
scroll to position [247, 0]
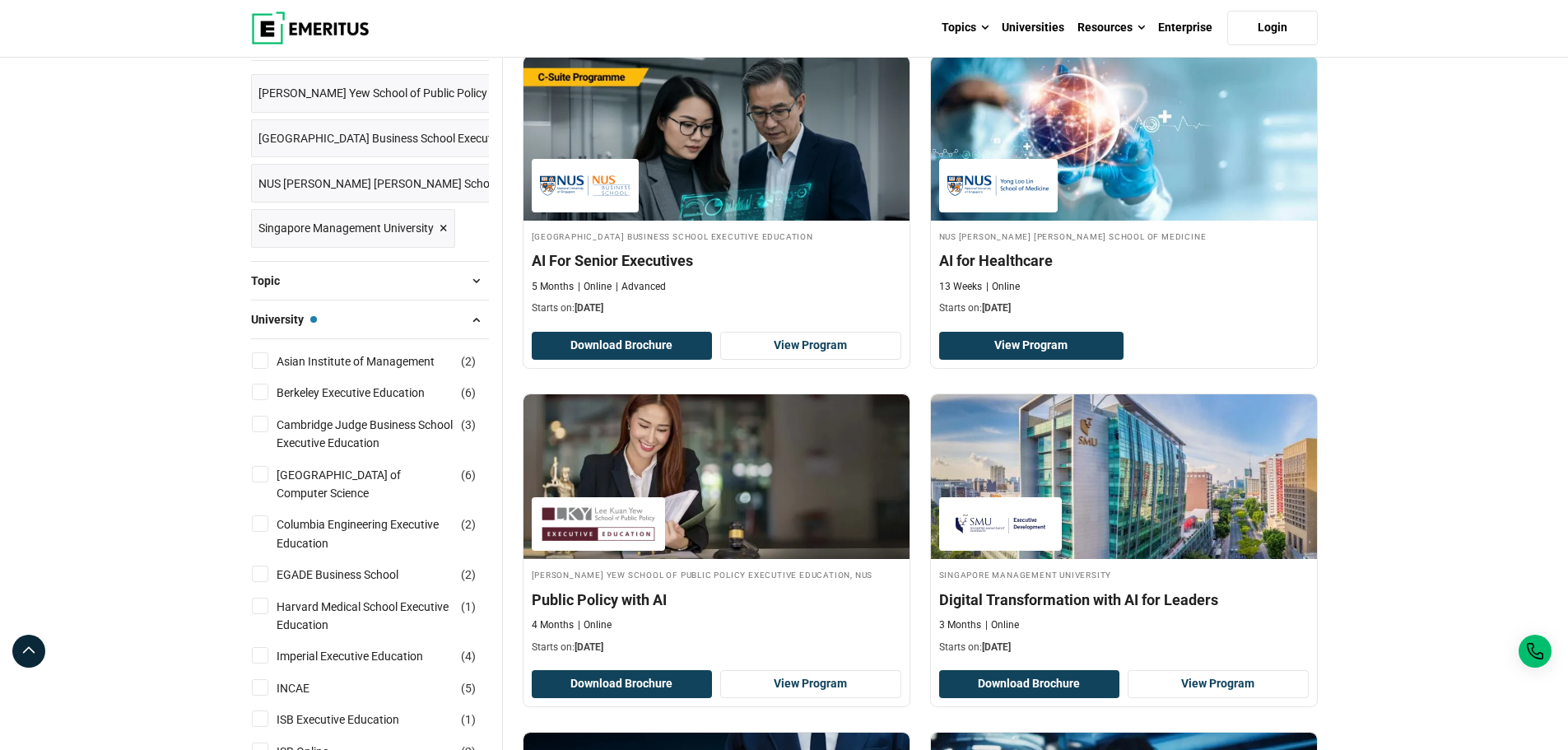
click at [446, 229] on span "×" at bounding box center [443, 228] width 8 height 24
click at [566, 189] on span "×" at bounding box center [569, 182] width 8 height 24
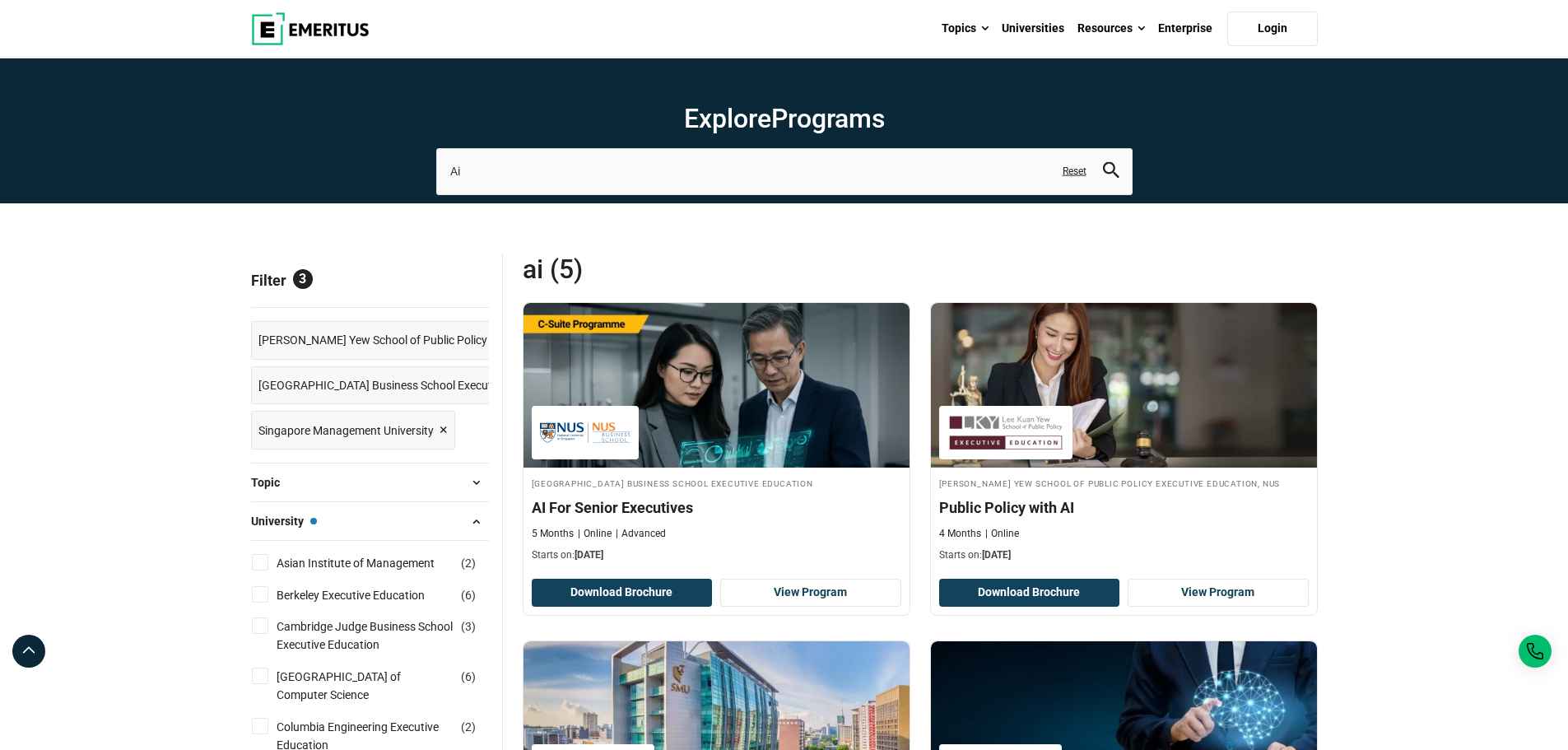
click at [443, 430] on span "×" at bounding box center [443, 430] width 8 height 24
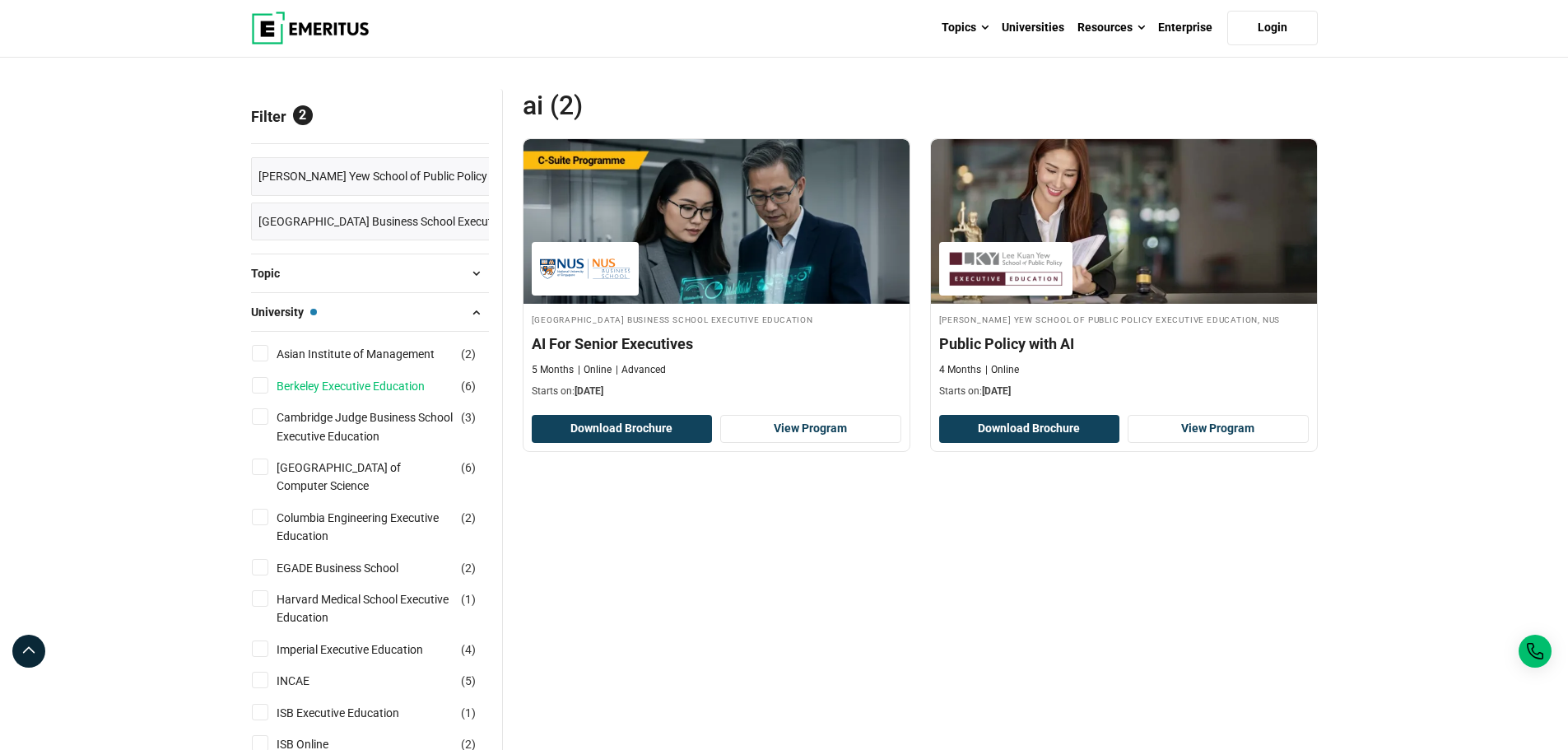
scroll to position [165, 0]
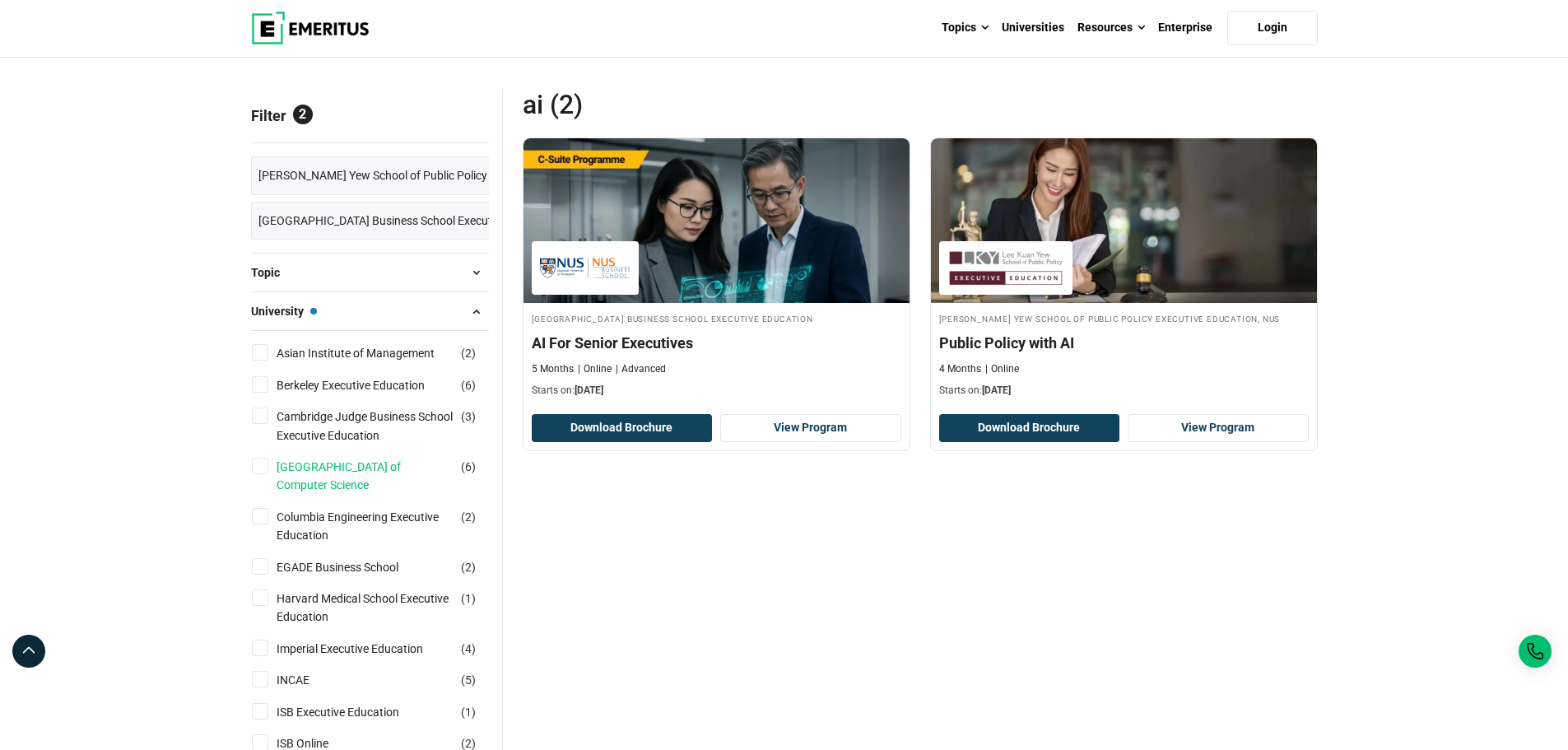
click at [380, 471] on link "[GEOGRAPHIC_DATA] of Computer Science" at bounding box center [382, 477] width 210 height 37
checkbox input "true"
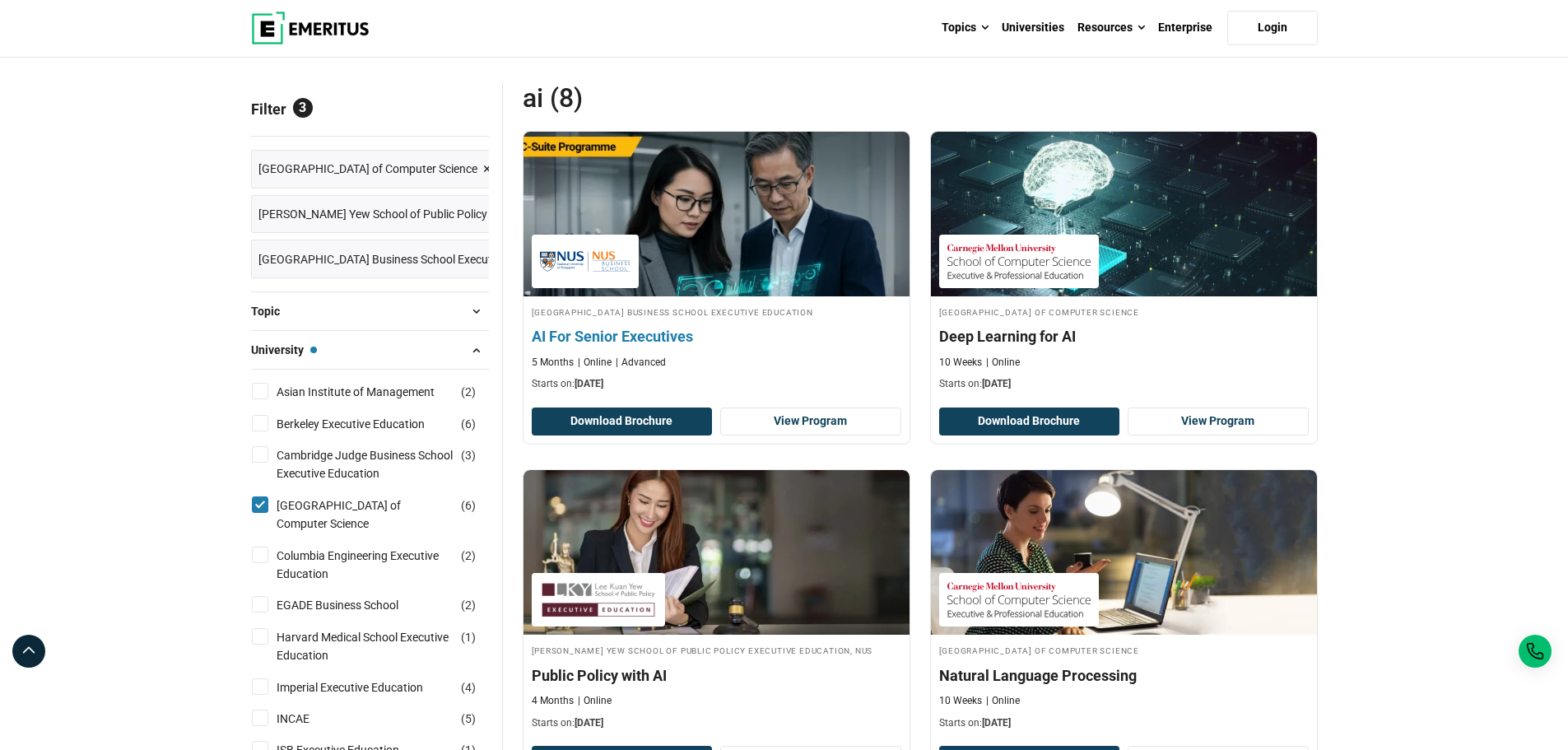
scroll to position [412, 0]
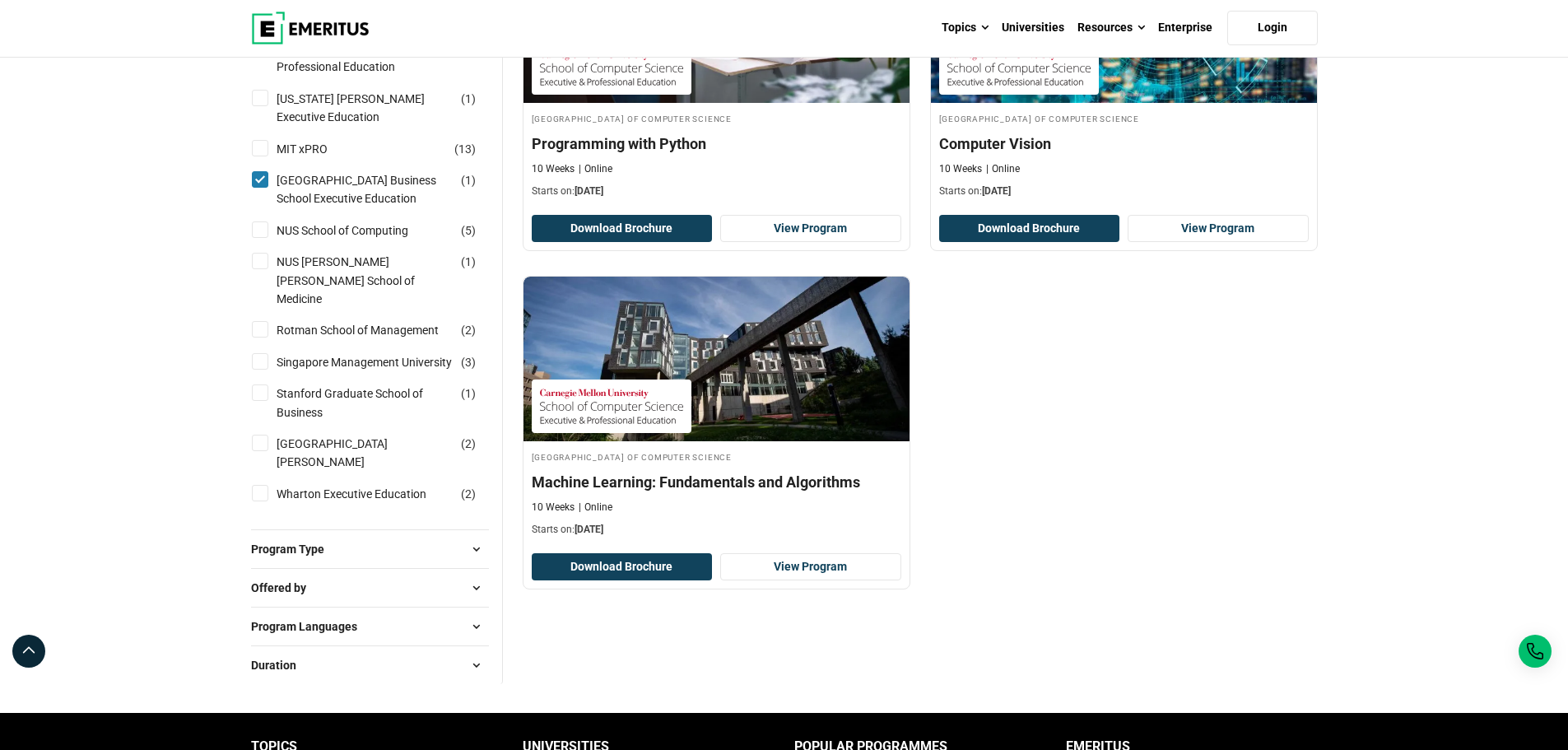
scroll to position [1070, 0]
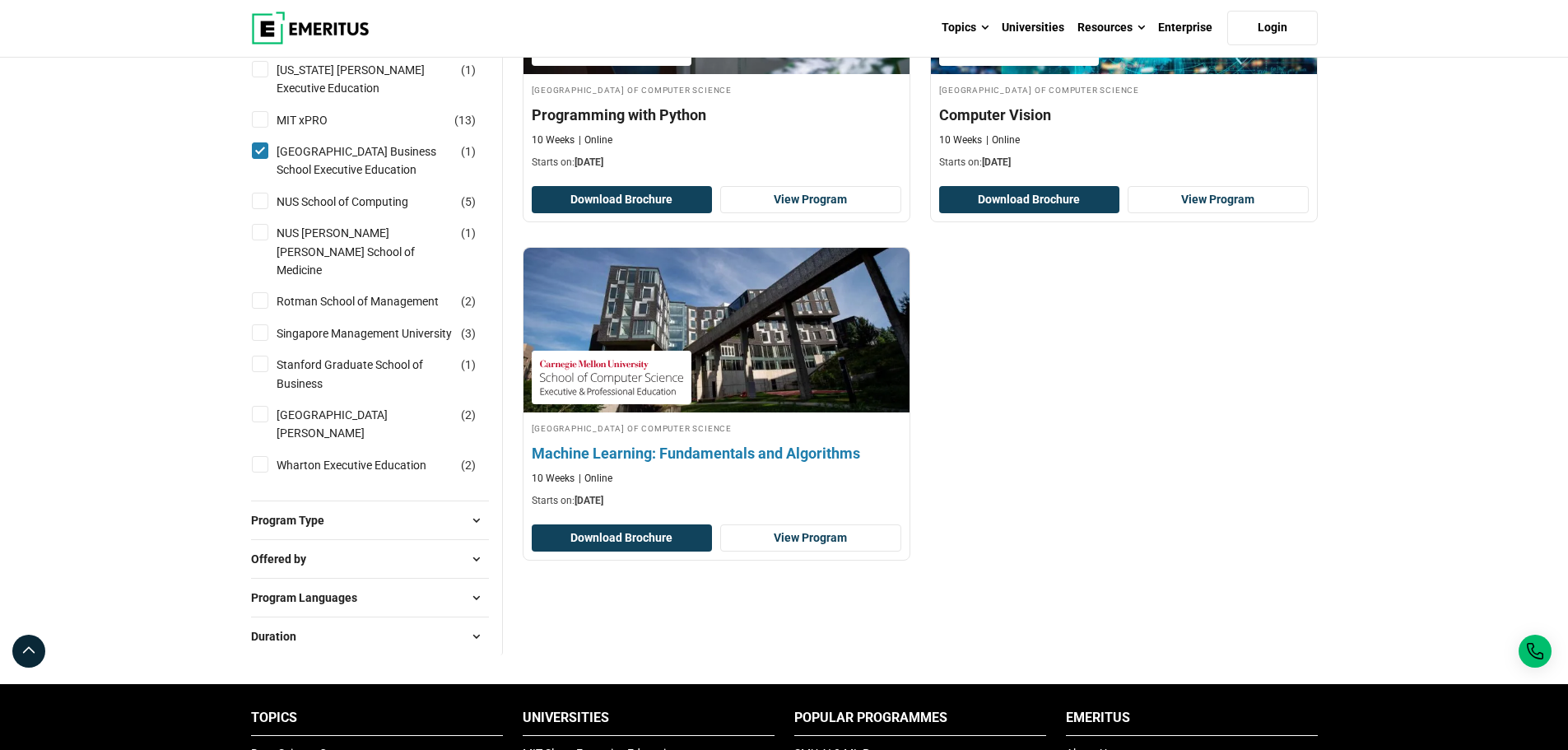
click at [728, 456] on h4 "Machine Learning: Fundamentals and Algorithms" at bounding box center [717, 453] width 370 height 20
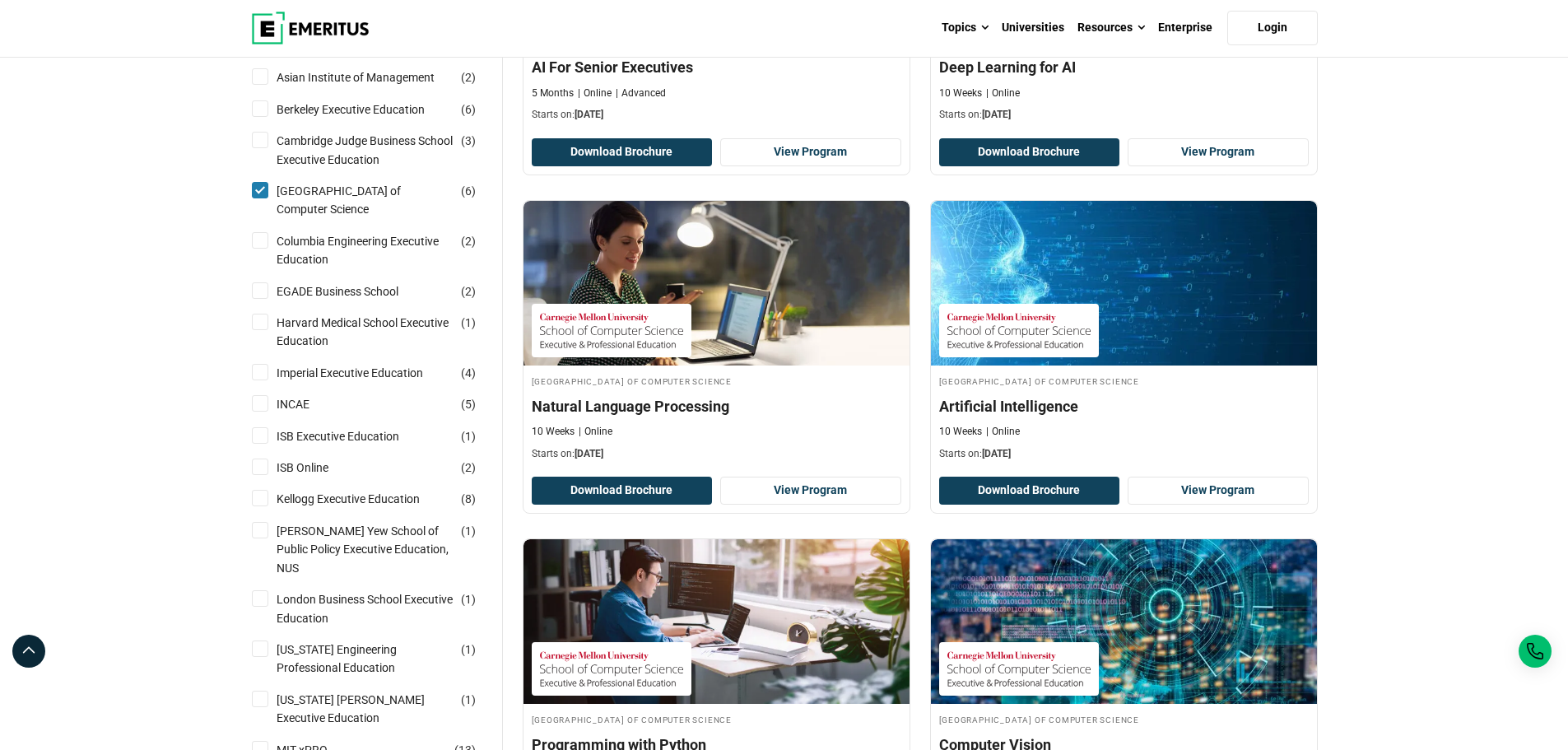
scroll to position [412, 0]
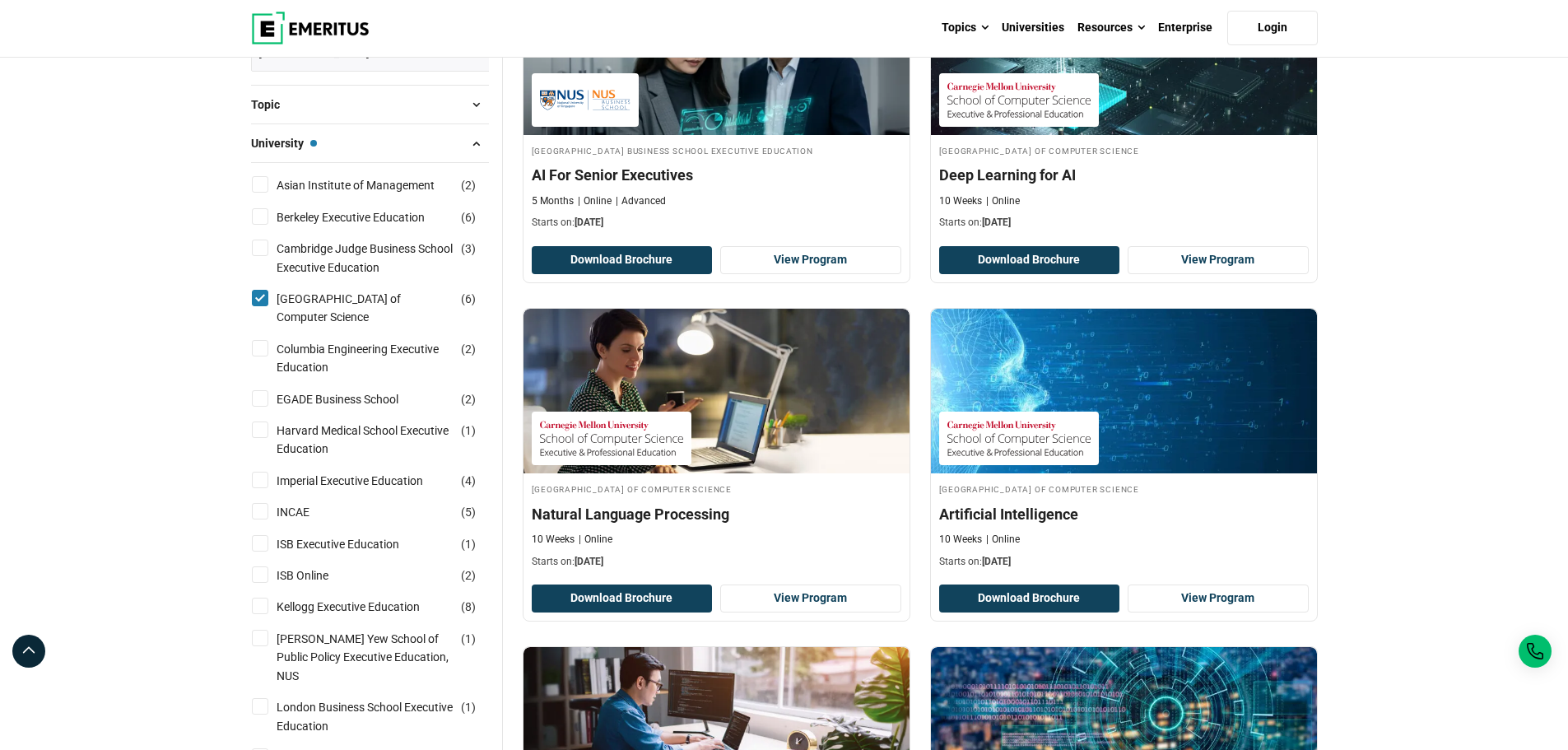
scroll to position [247, 0]
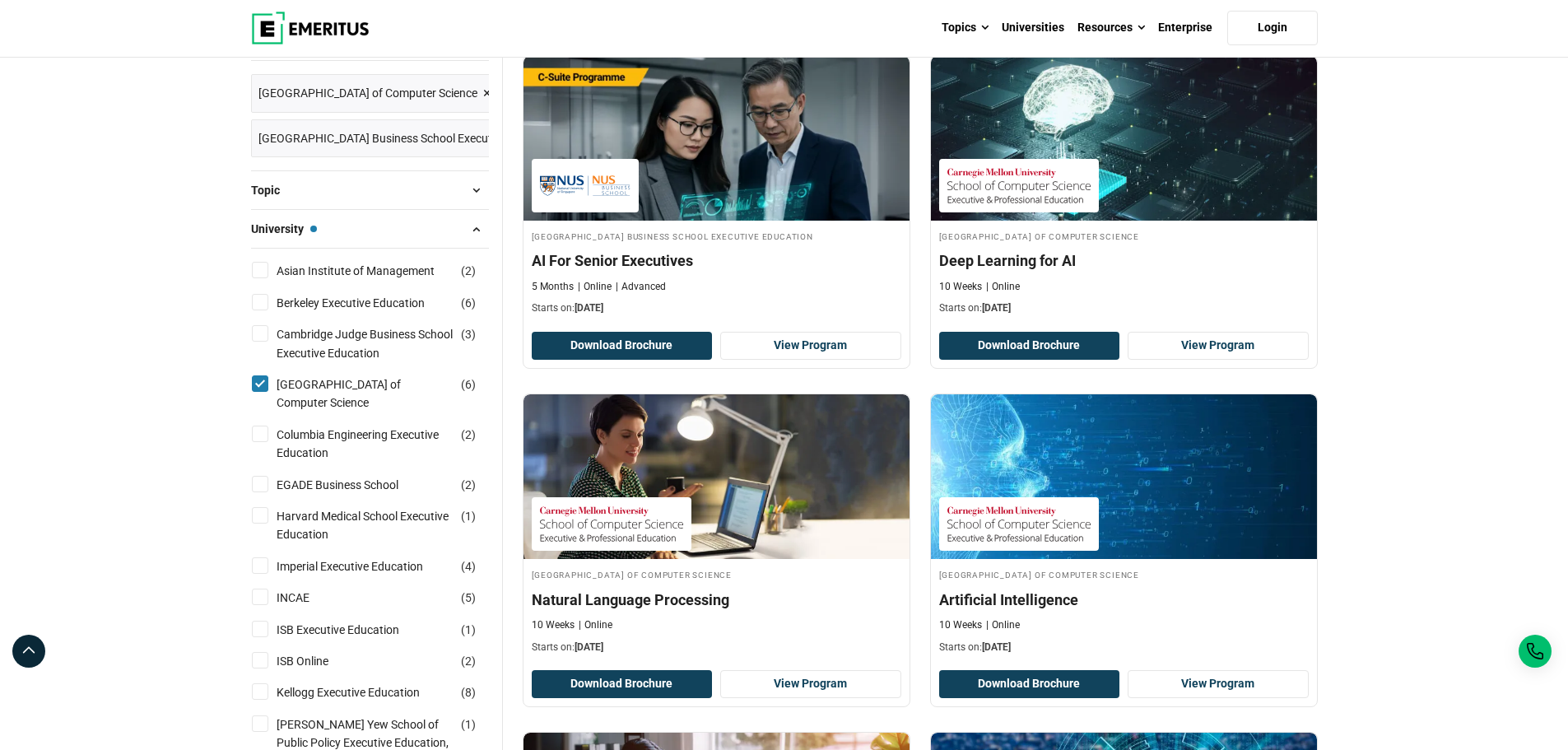
click at [270, 302] on label "Berkeley Executive Education ( 6 )" at bounding box center [366, 302] width 190 height 18
click at [269, 302] on input "Berkeley Executive Education ( 6 )" at bounding box center [260, 302] width 17 height 17
checkbox input "true"
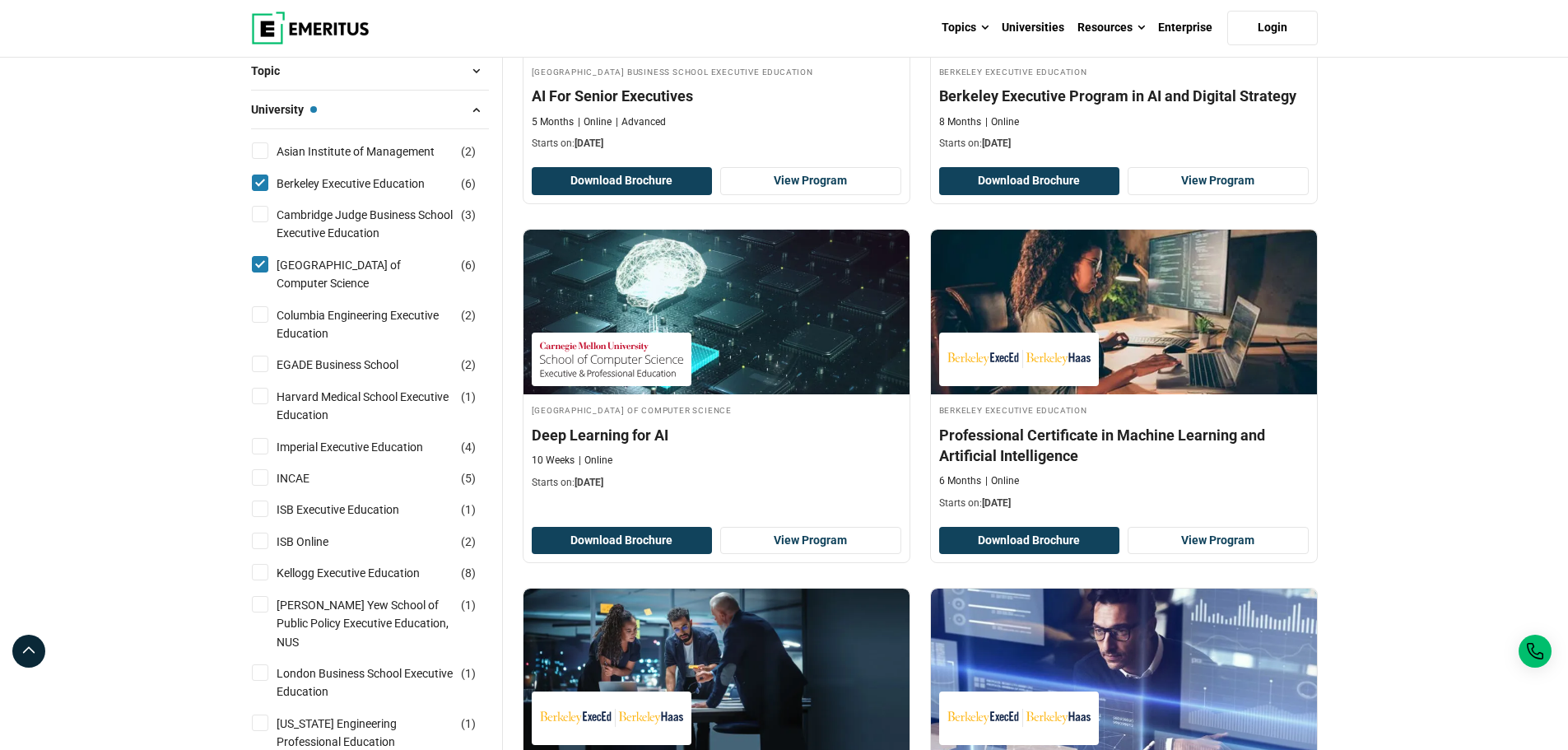
click at [252, 262] on input "Carnegie Mellon University School of Computer Science ( 6 )" at bounding box center [260, 264] width 17 height 17
checkbox input "false"
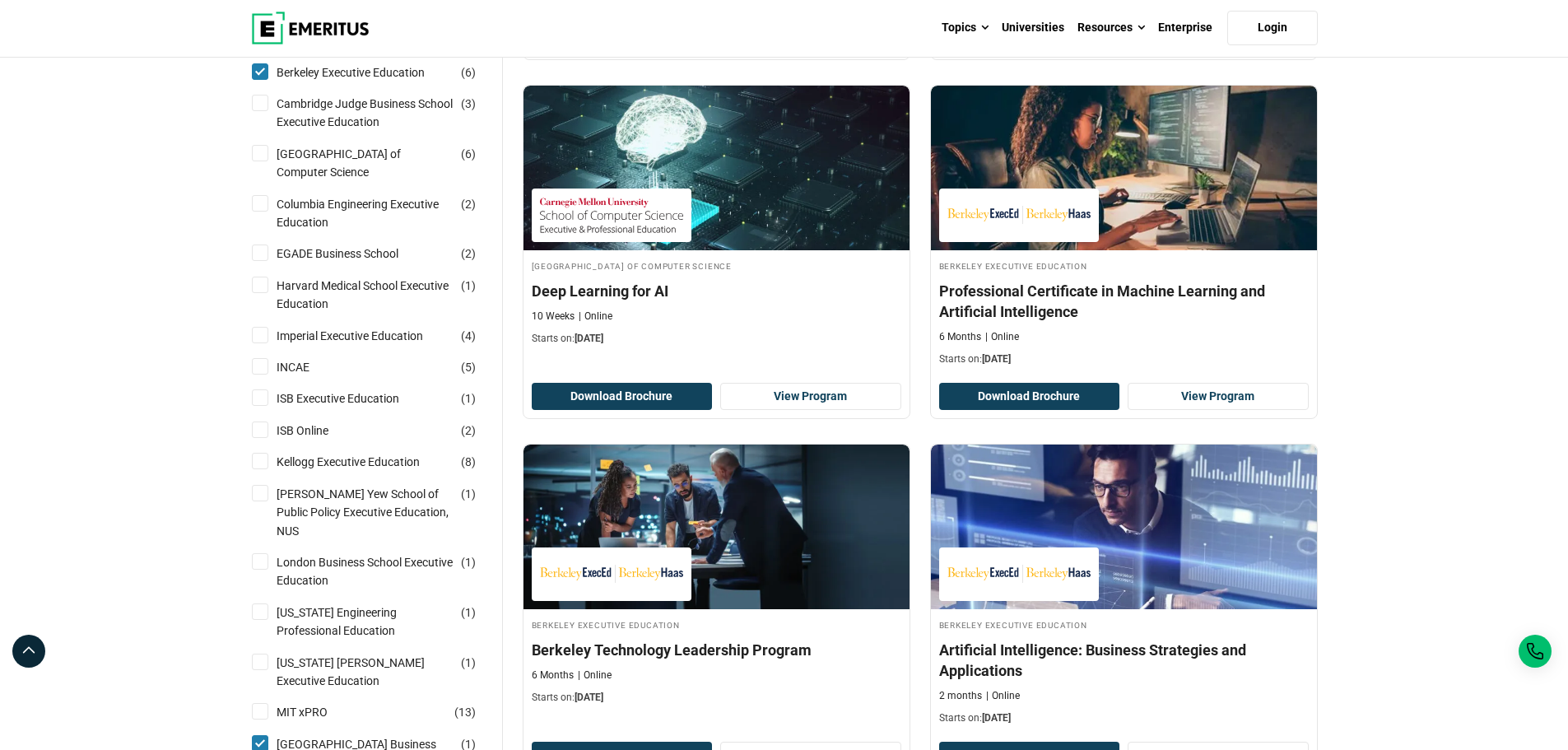
scroll to position [823, 0]
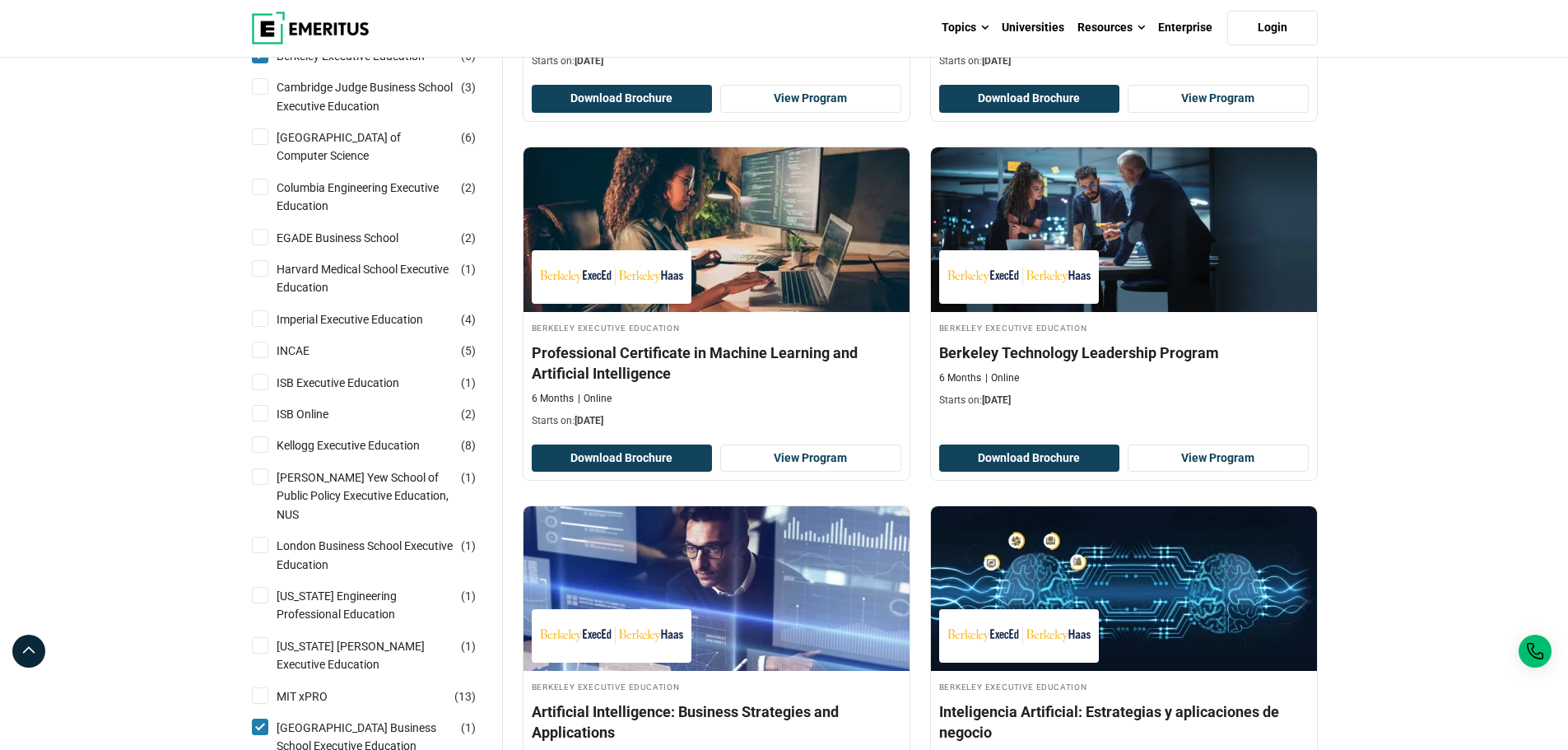
scroll to position [823, 0]
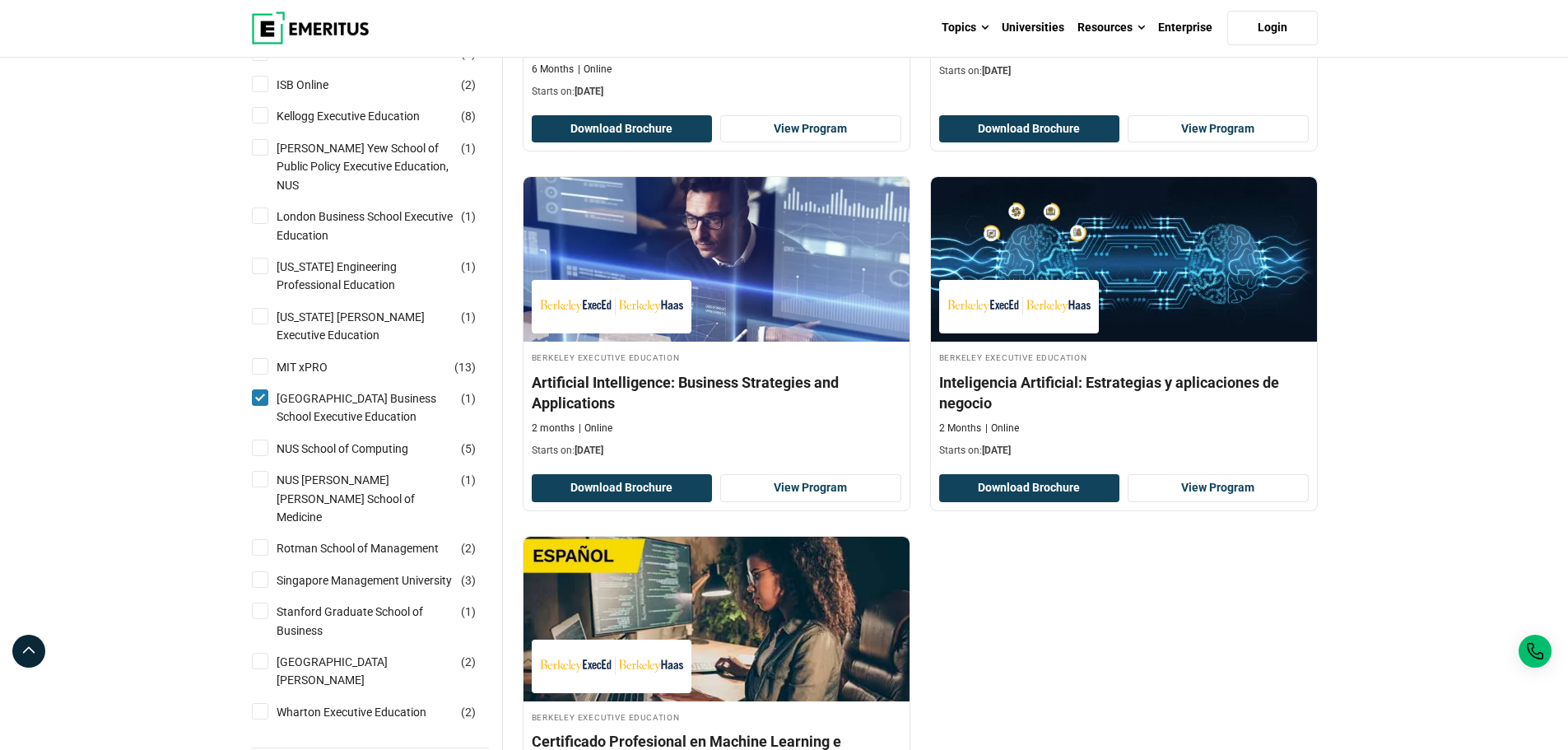
click at [261, 390] on input "National University of Singapore Business School Executive Education ( 1 )" at bounding box center [260, 398] width 17 height 17
checkbox input "false"
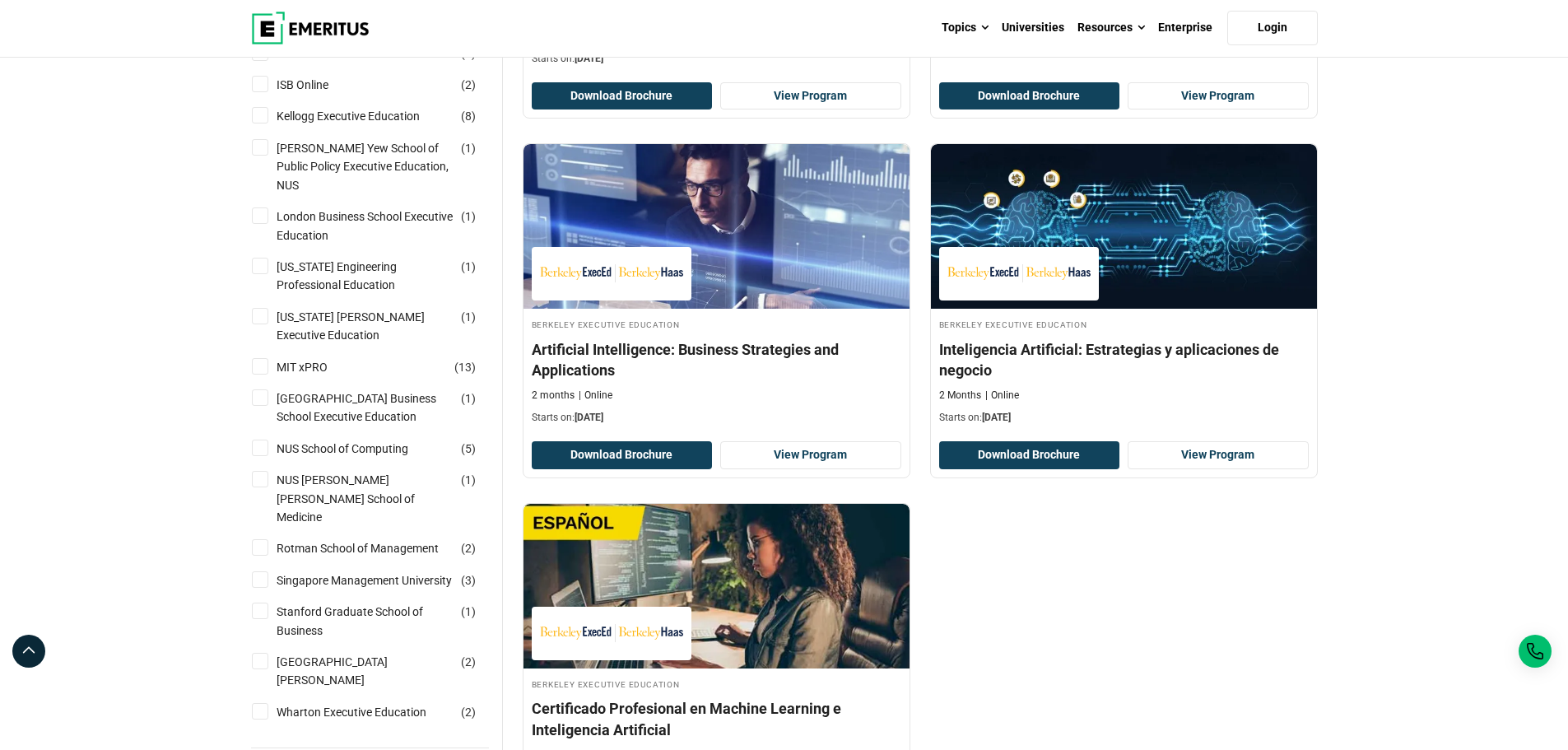
click at [263, 359] on input "MIT xPRO ( 13 )" at bounding box center [260, 367] width 17 height 17
checkbox input "true"
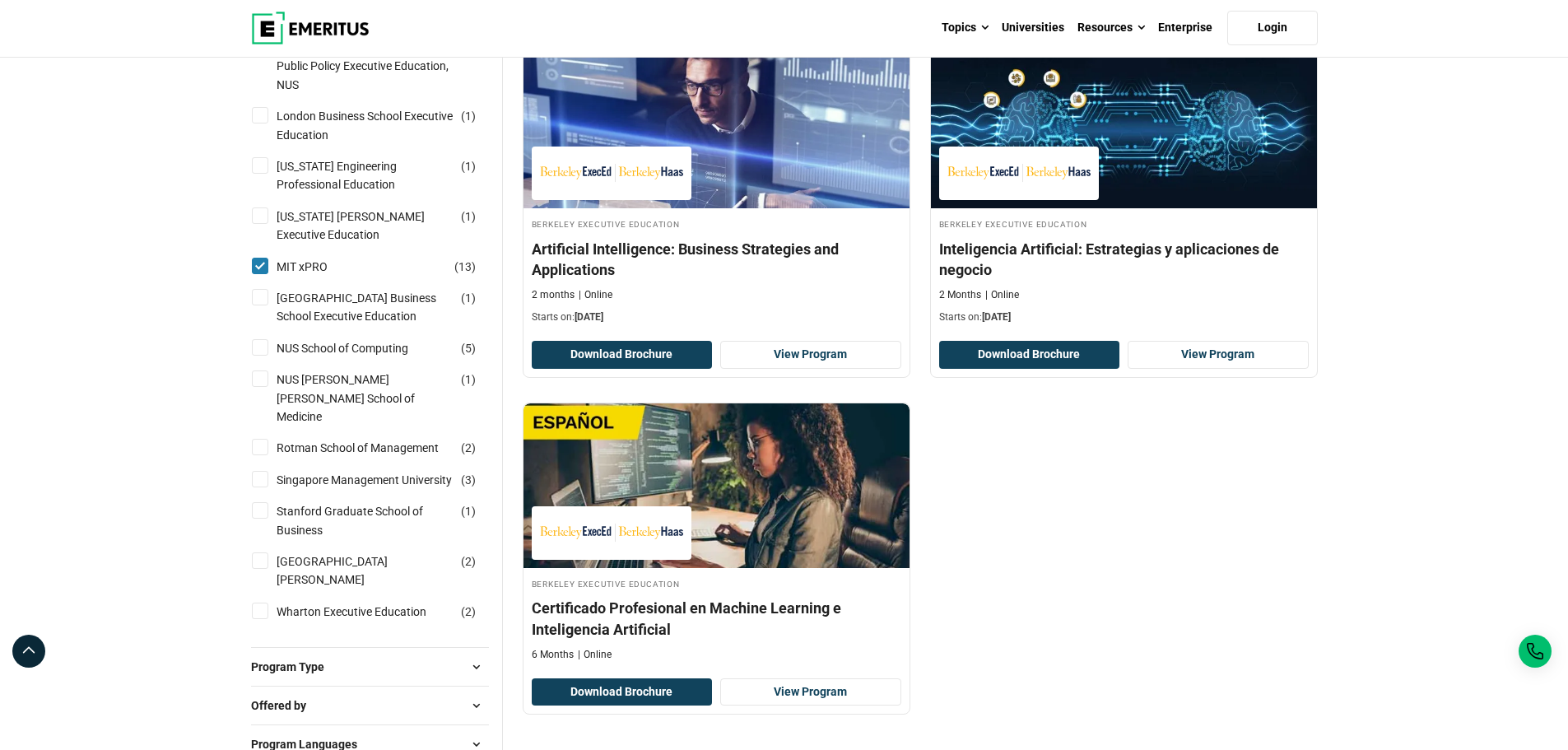
scroll to position [1153, 0]
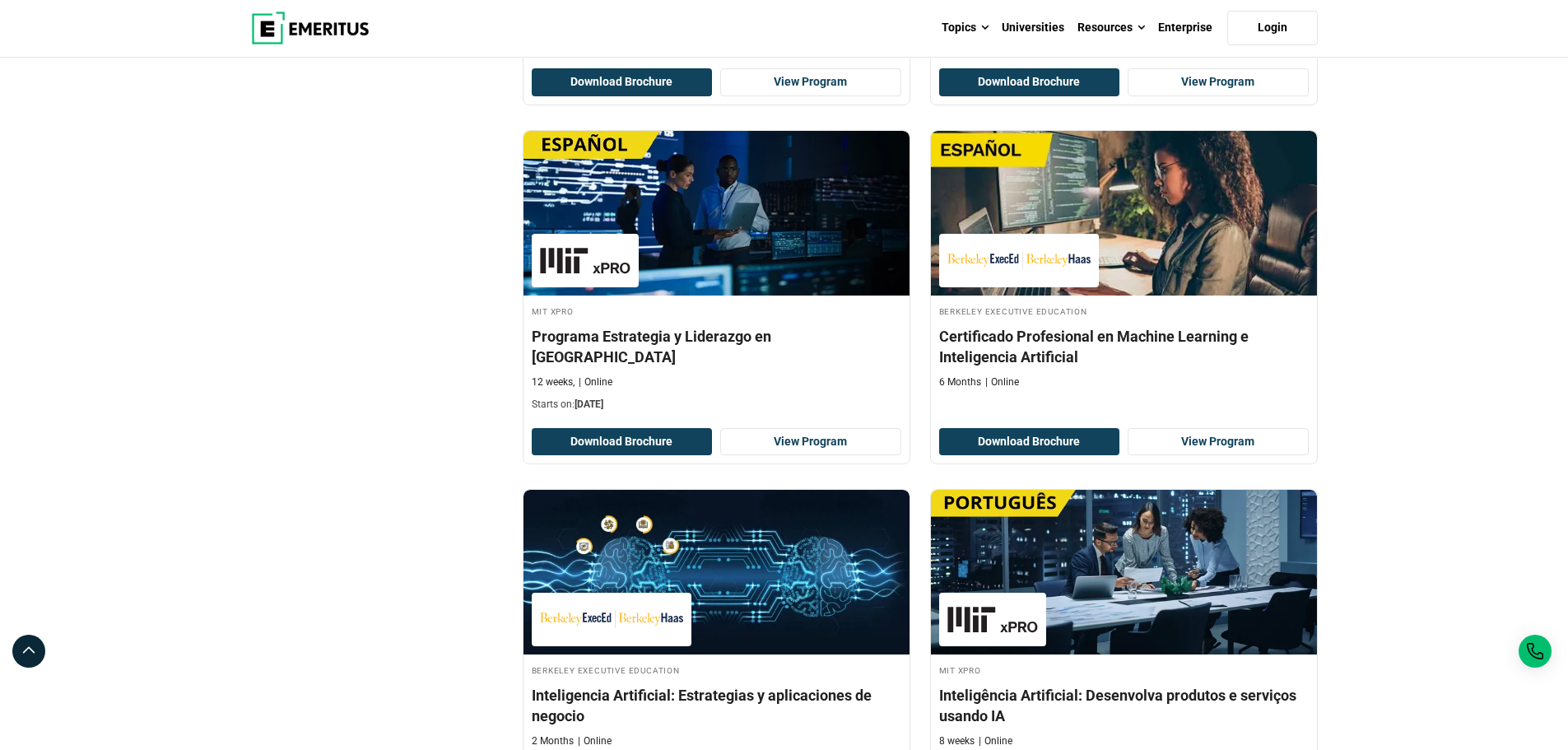
scroll to position [3540, 0]
